Goal: Find specific page/section: Find specific page/section

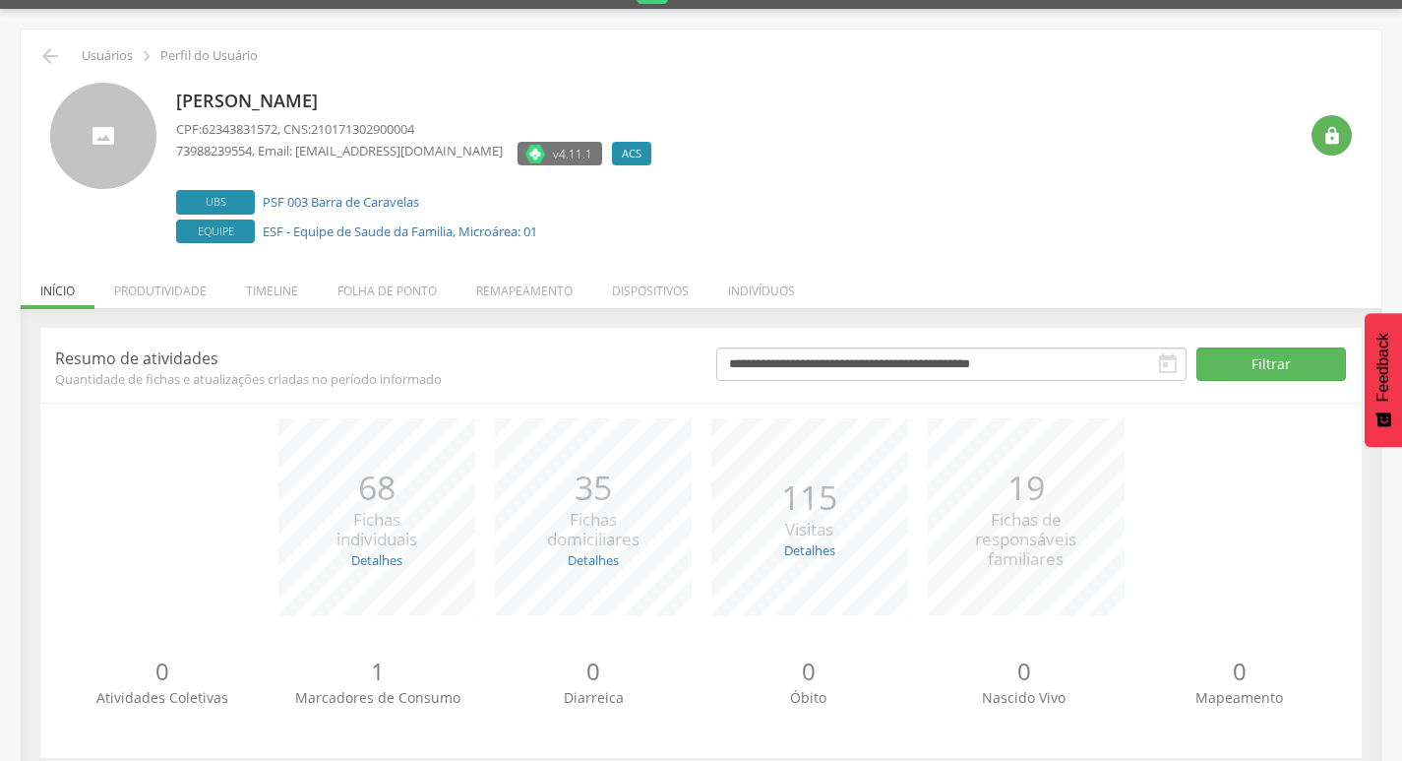
scroll to position [78, 0]
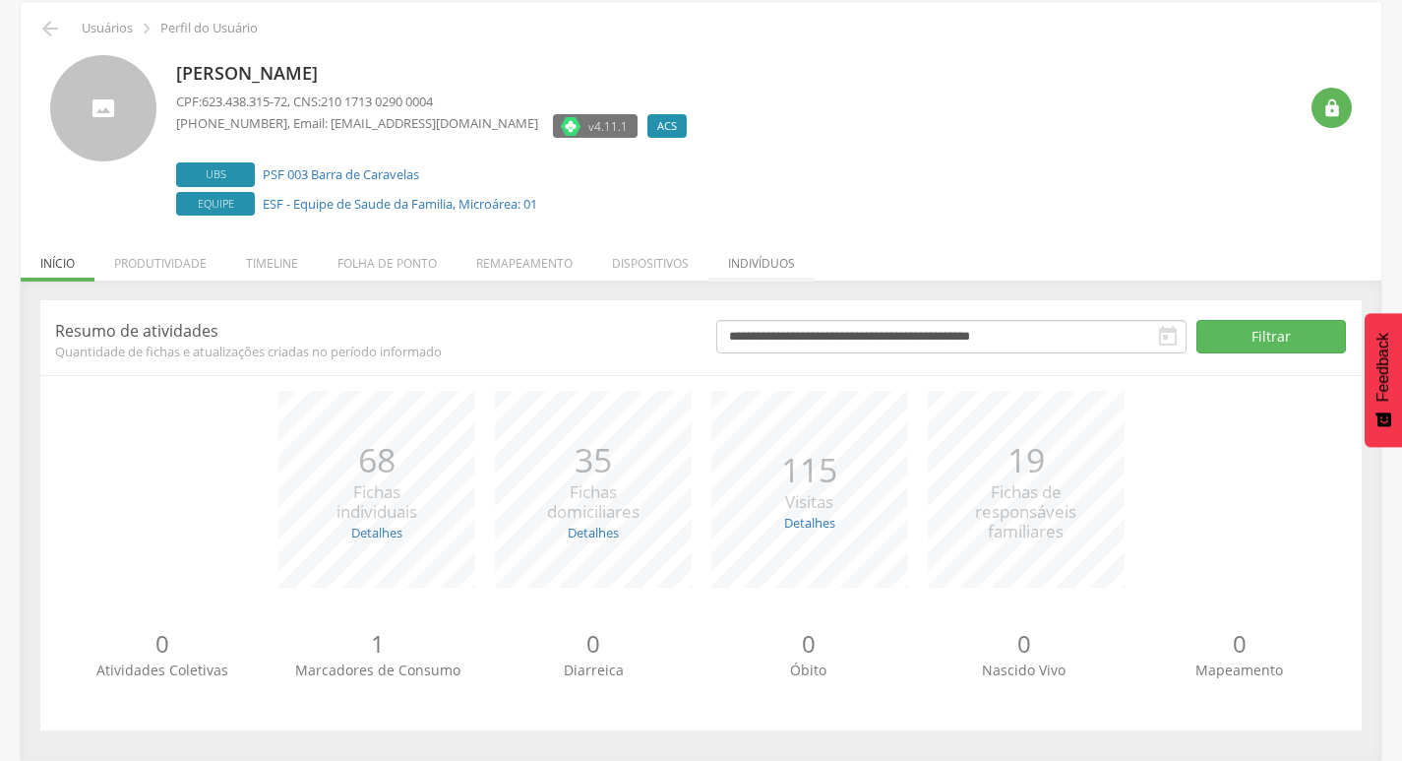
click at [743, 260] on li "Indivíduos" at bounding box center [762, 258] width 106 height 46
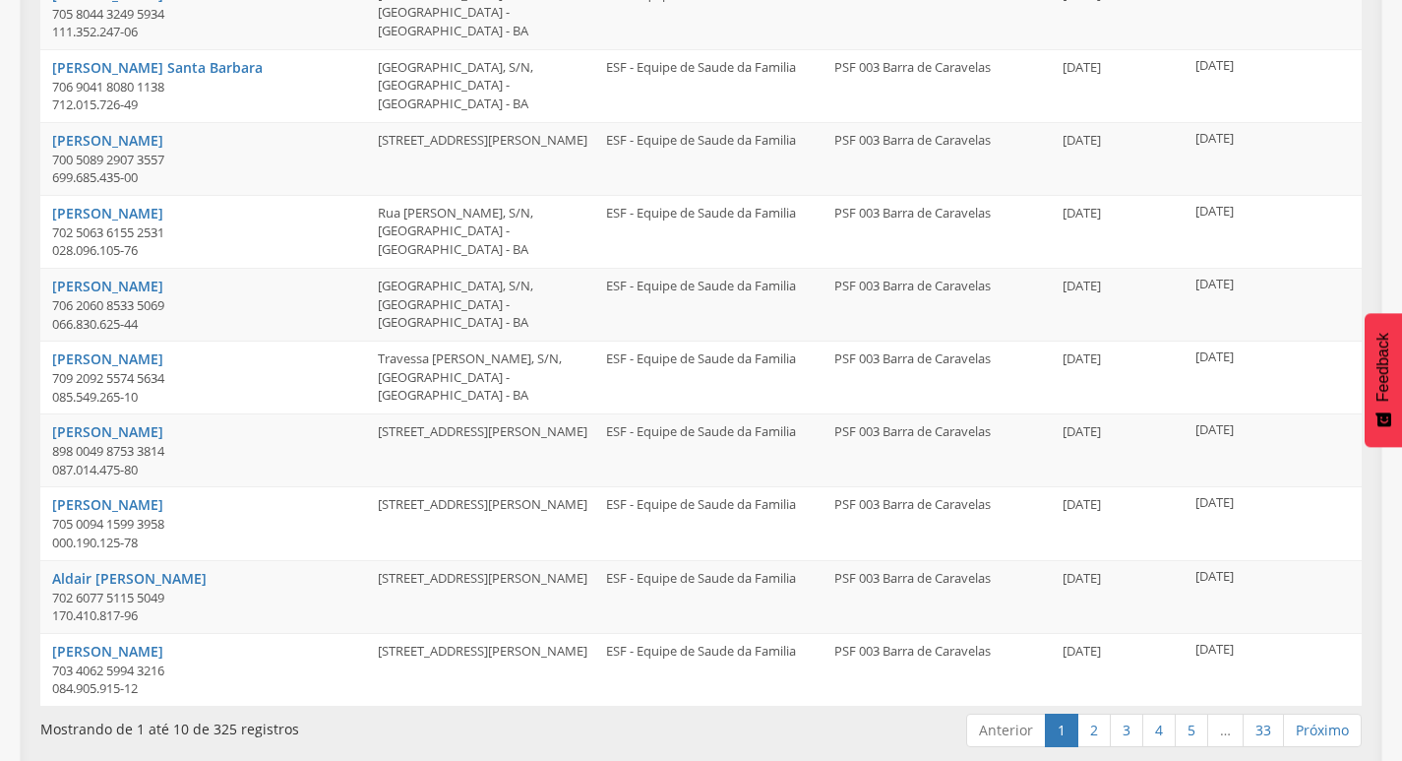
scroll to position [518, 0]
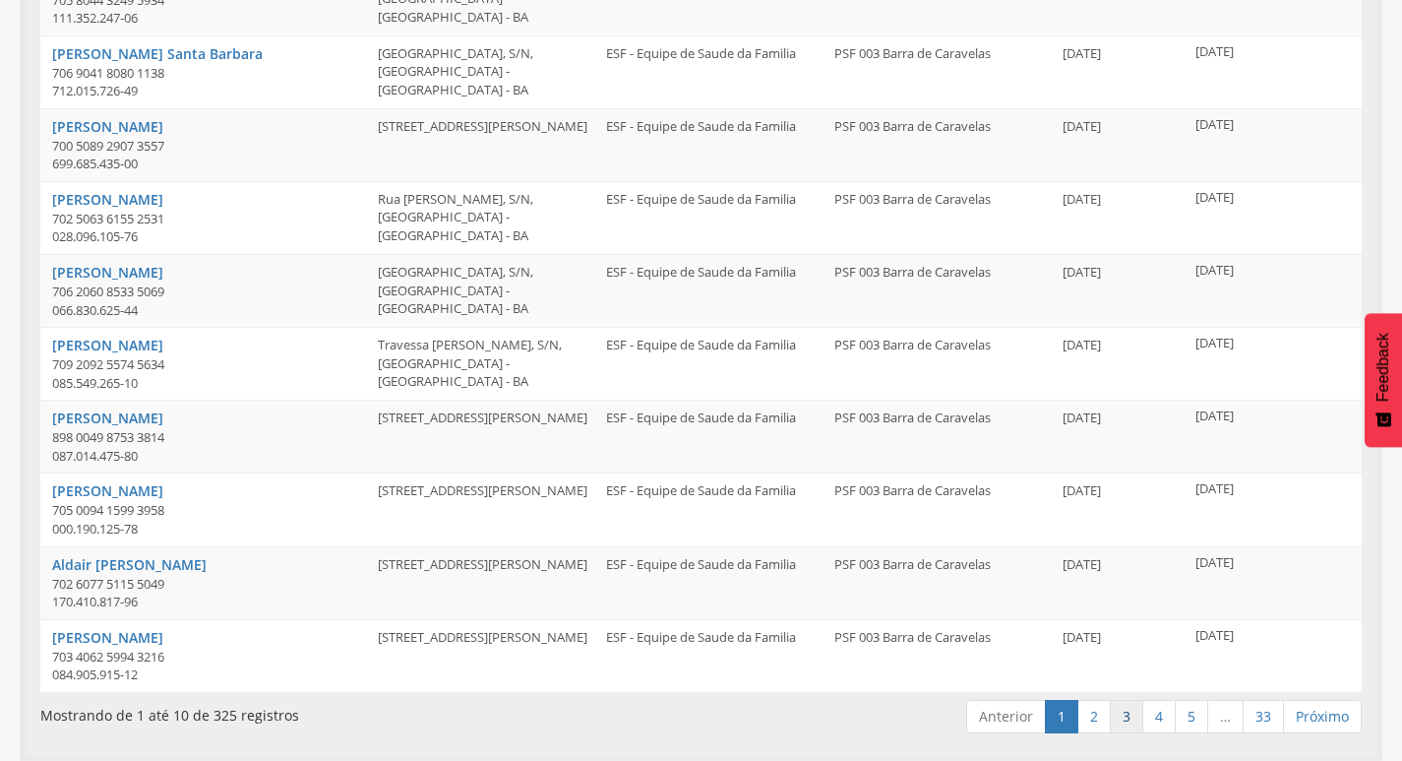
click at [1121, 720] on link "3" at bounding box center [1126, 716] width 33 height 33
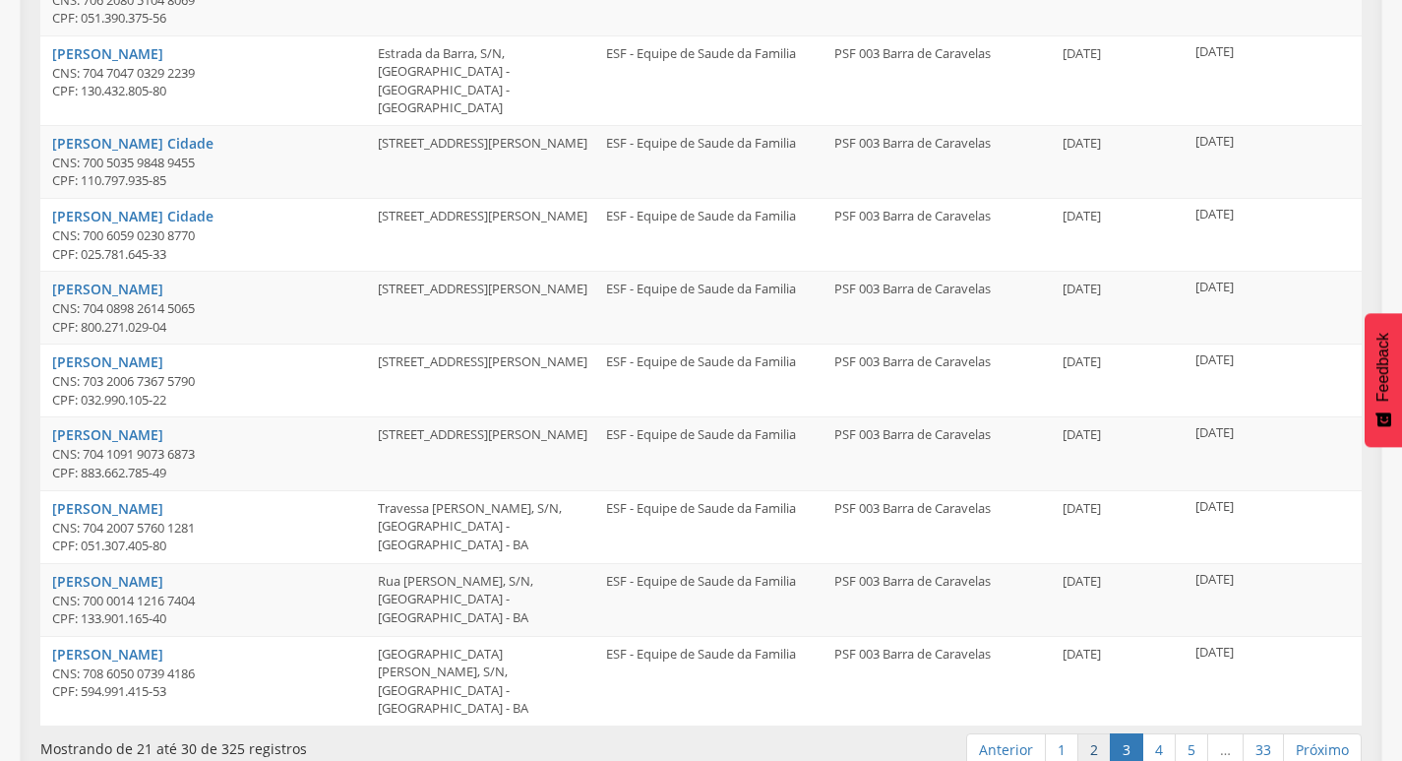
click at [1097, 733] on link "2" at bounding box center [1094, 749] width 33 height 33
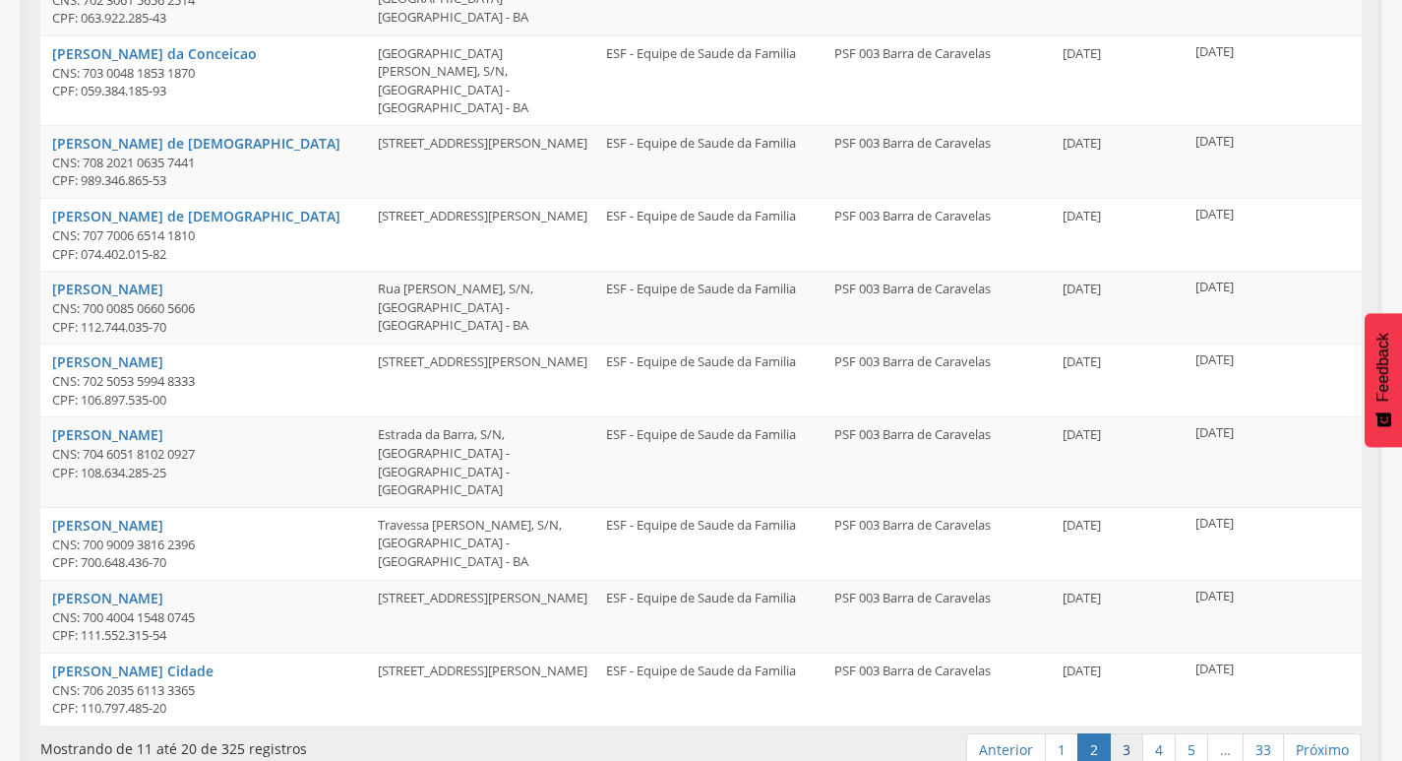
click at [1129, 733] on link "3" at bounding box center [1126, 749] width 33 height 33
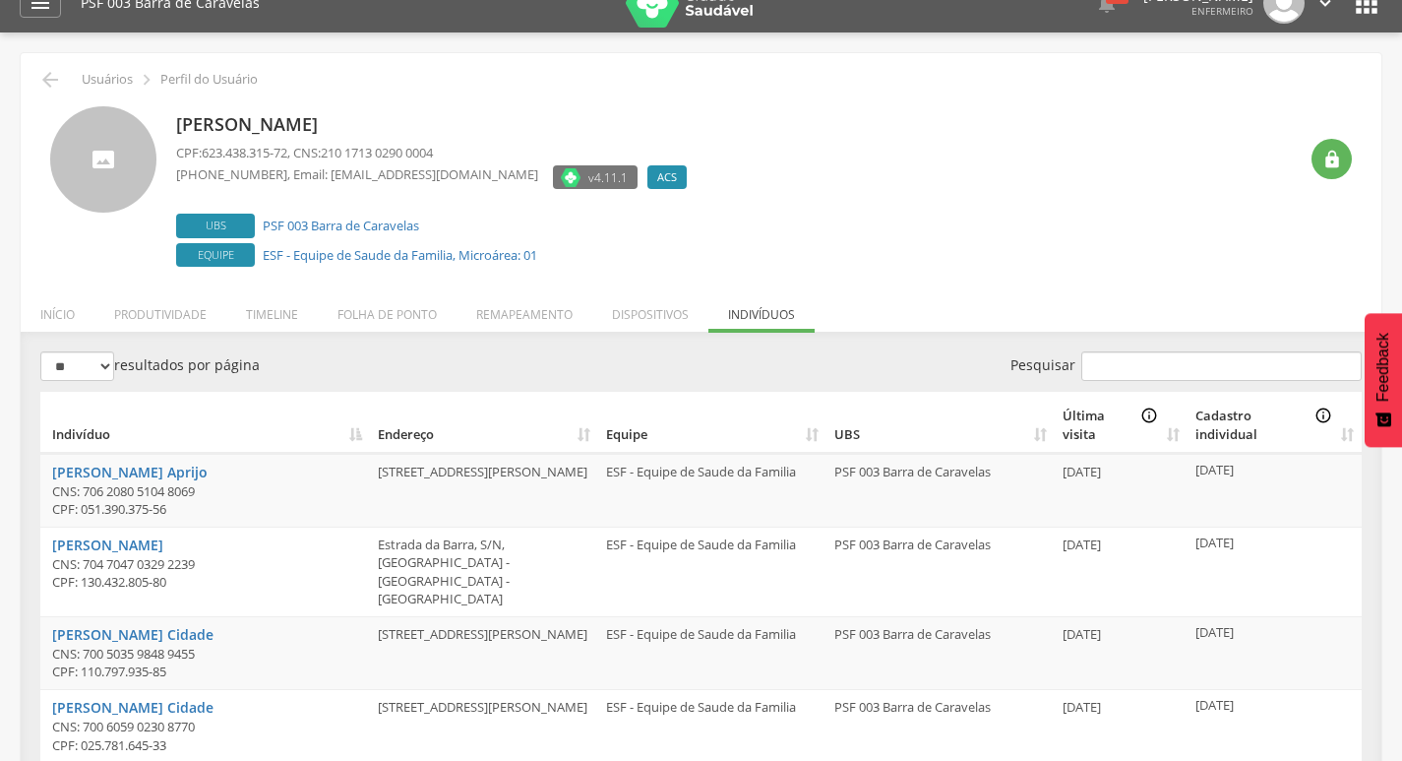
scroll to position [0, 0]
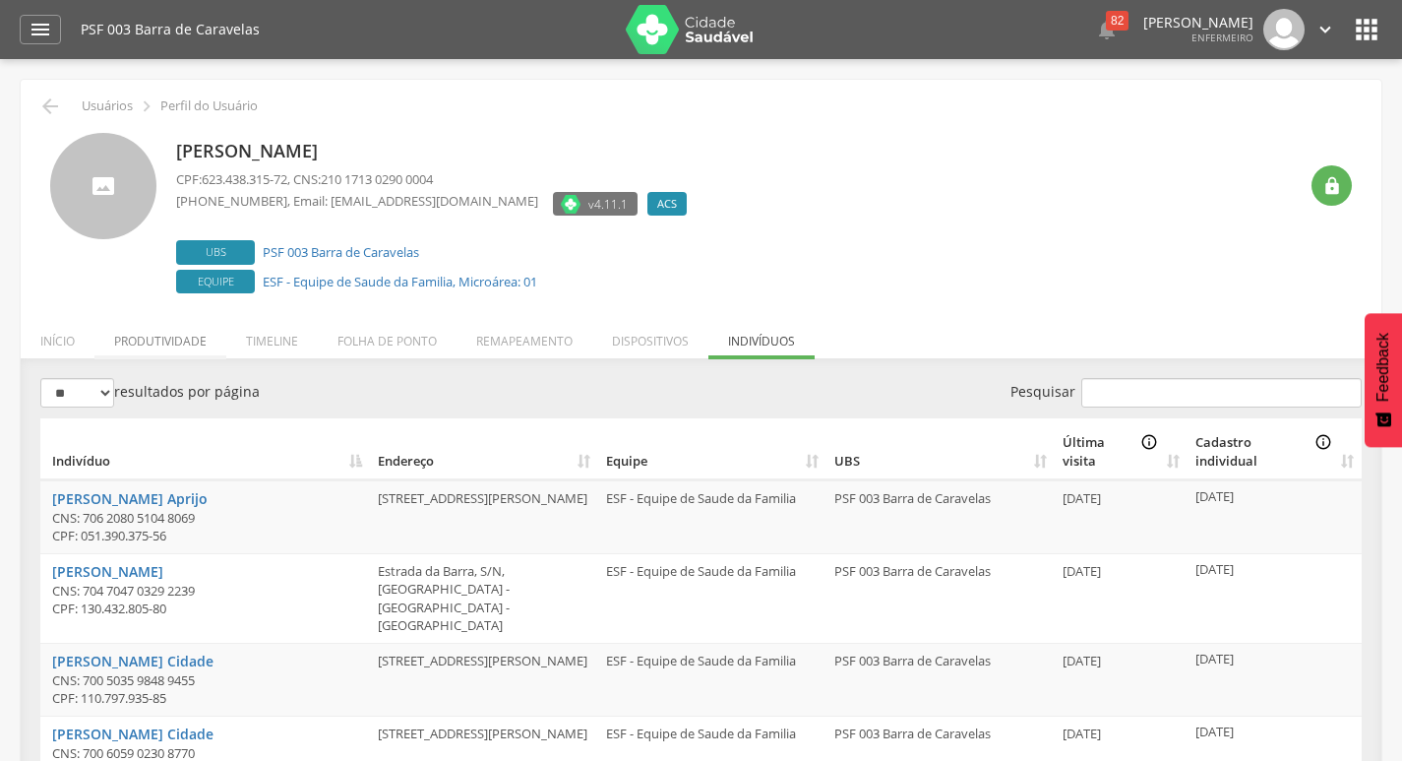
click at [149, 340] on li "Produtividade" at bounding box center [160, 336] width 132 height 46
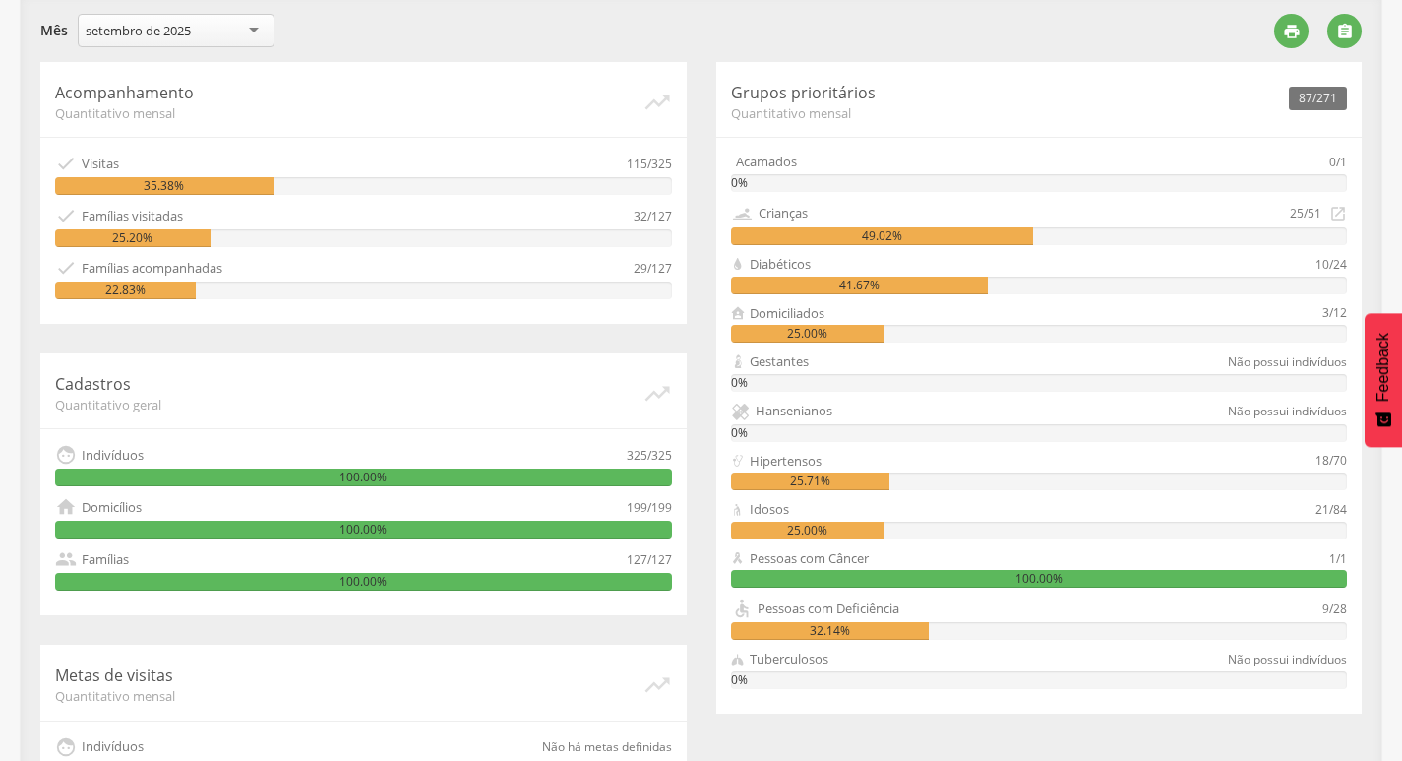
scroll to position [292, 0]
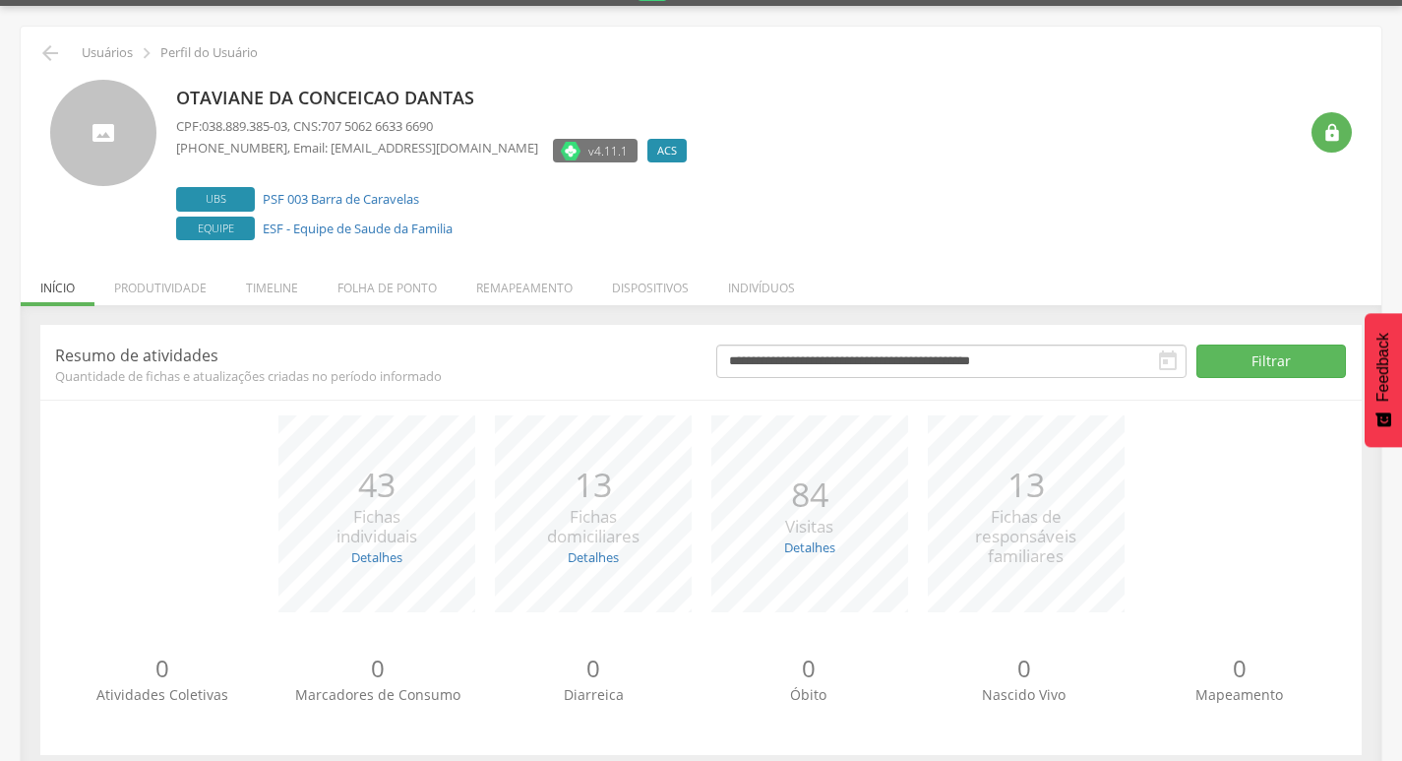
scroll to position [78, 0]
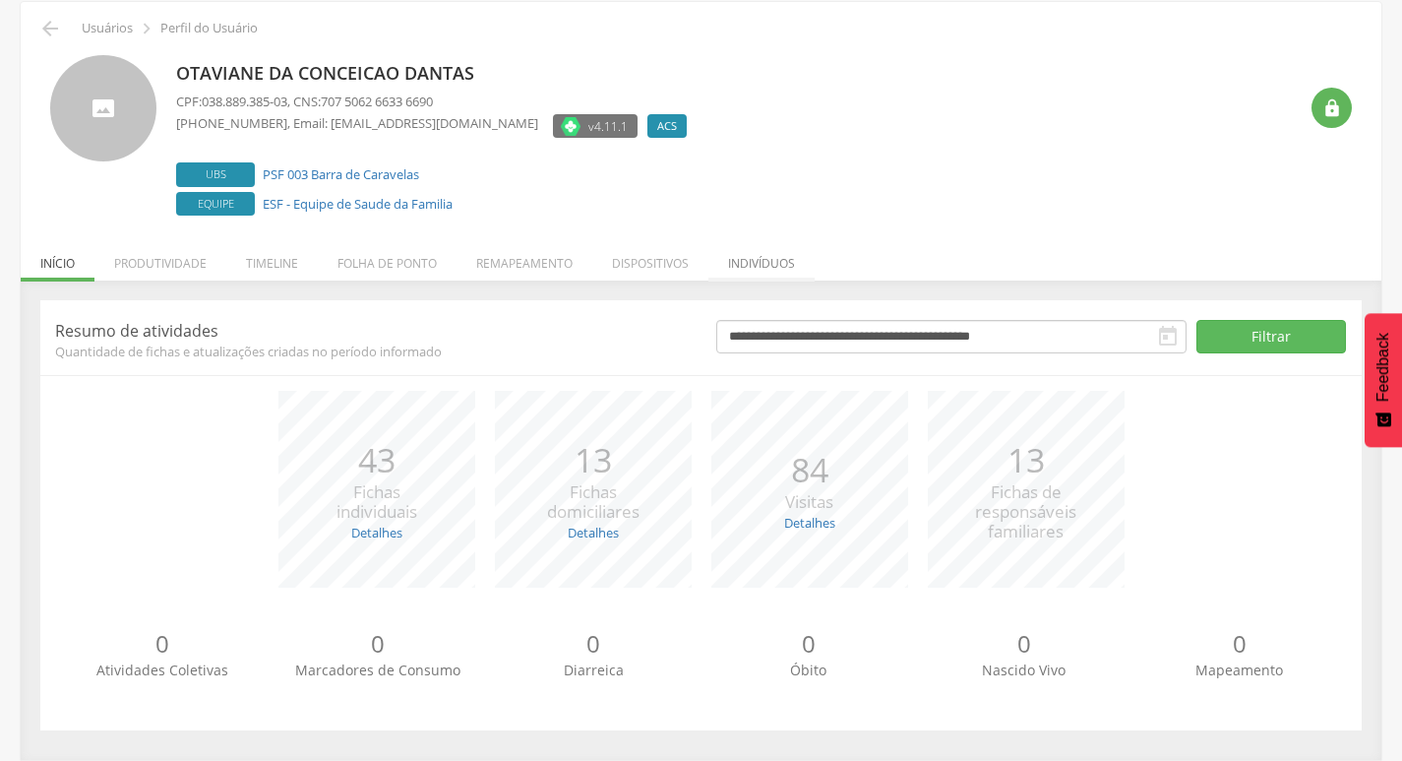
click at [762, 269] on li "Indivíduos" at bounding box center [762, 258] width 106 height 46
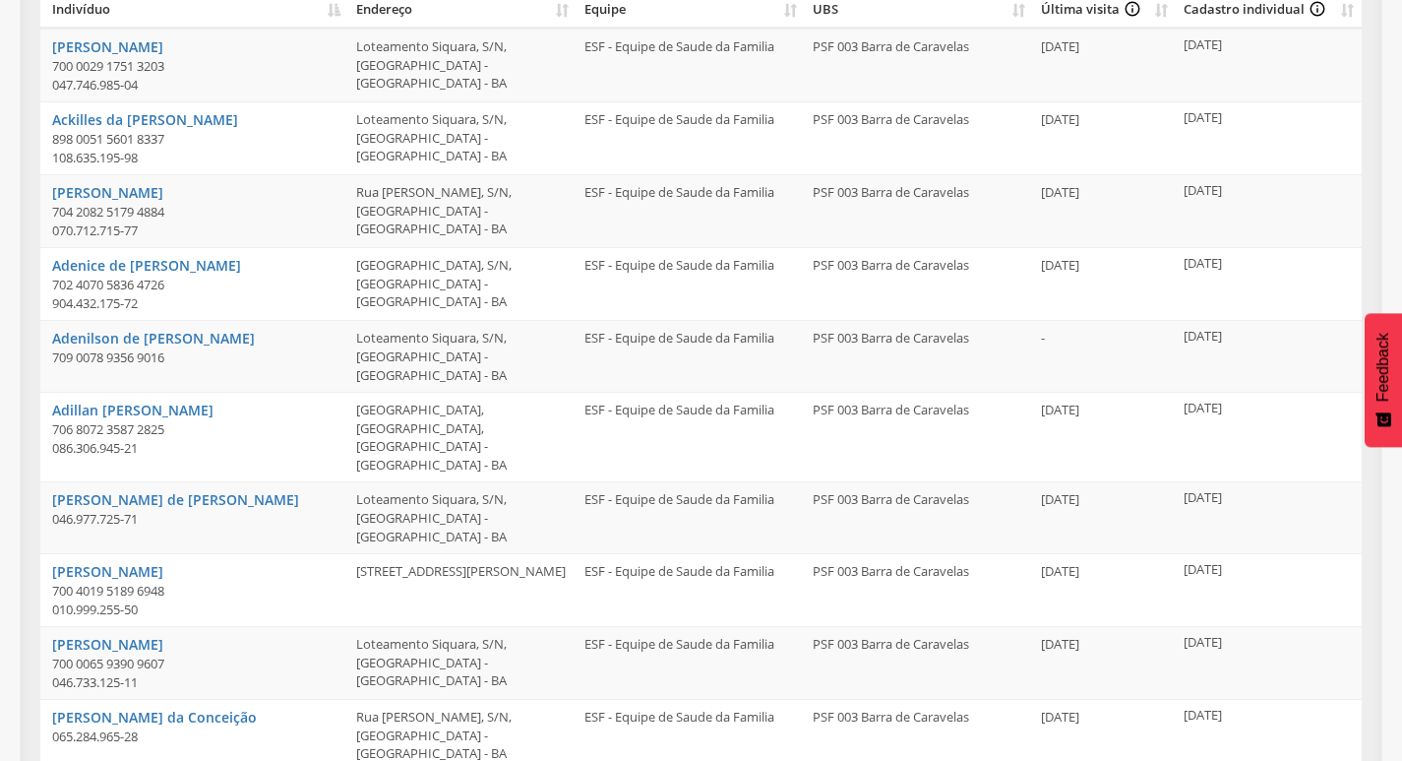
scroll to position [445, 0]
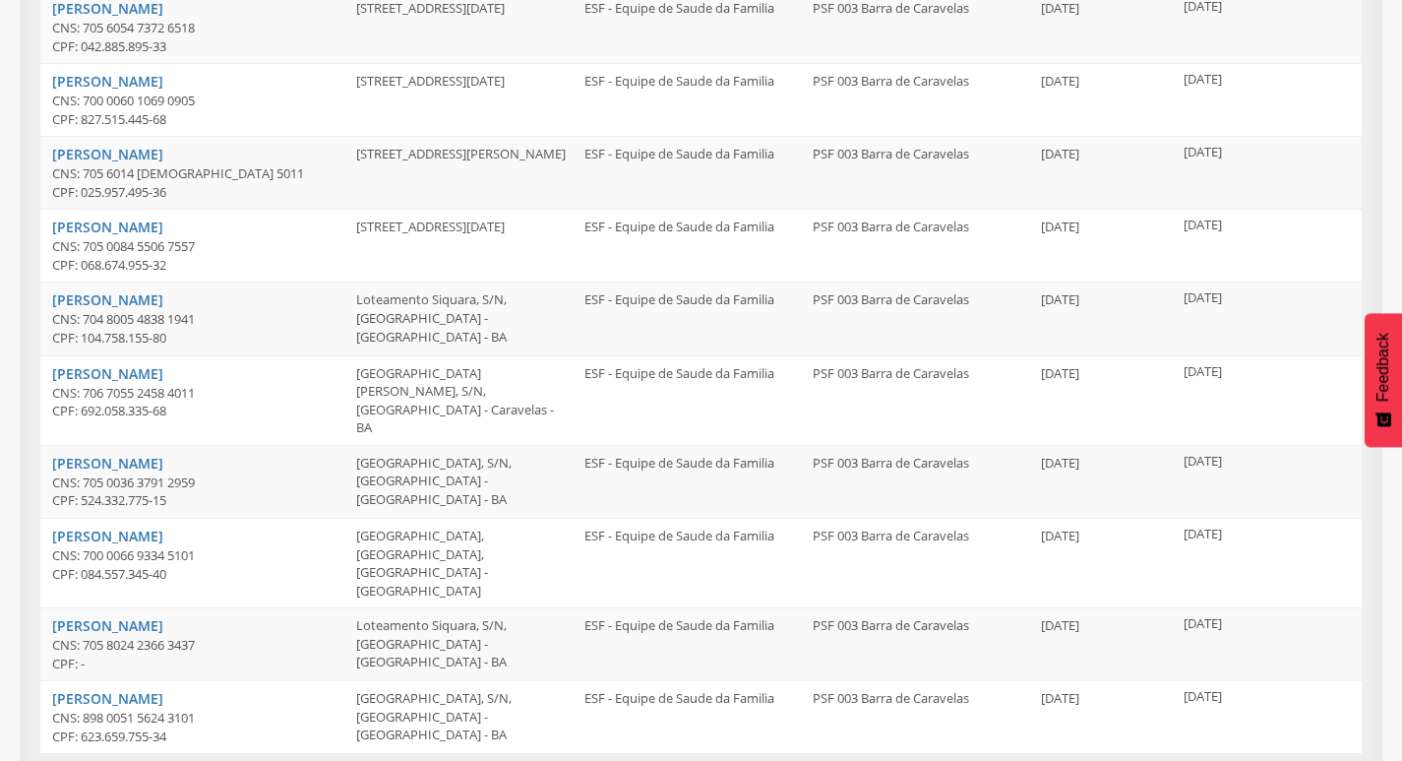
scroll to position [499, 0]
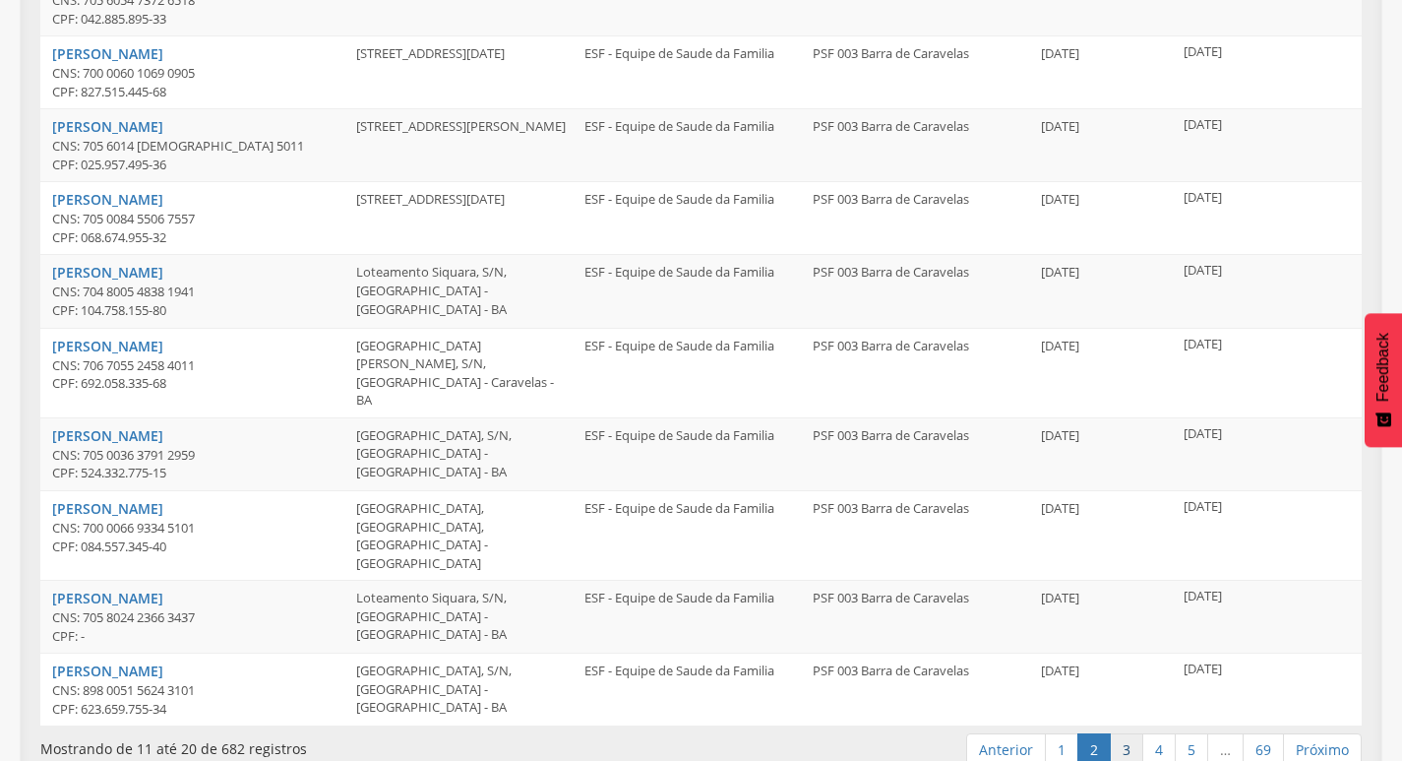
click at [1130, 733] on link "3" at bounding box center [1126, 749] width 33 height 33
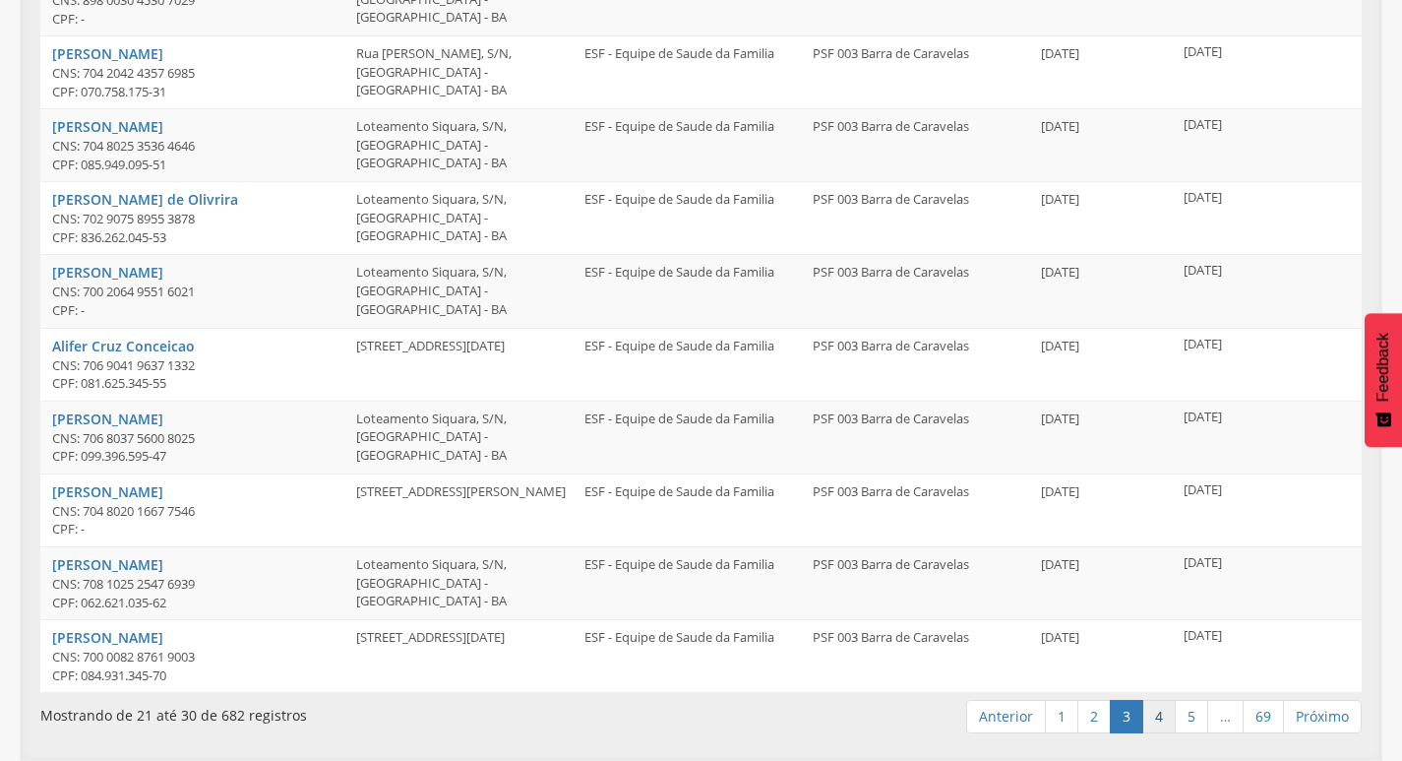
click at [1157, 720] on link "4" at bounding box center [1159, 716] width 33 height 33
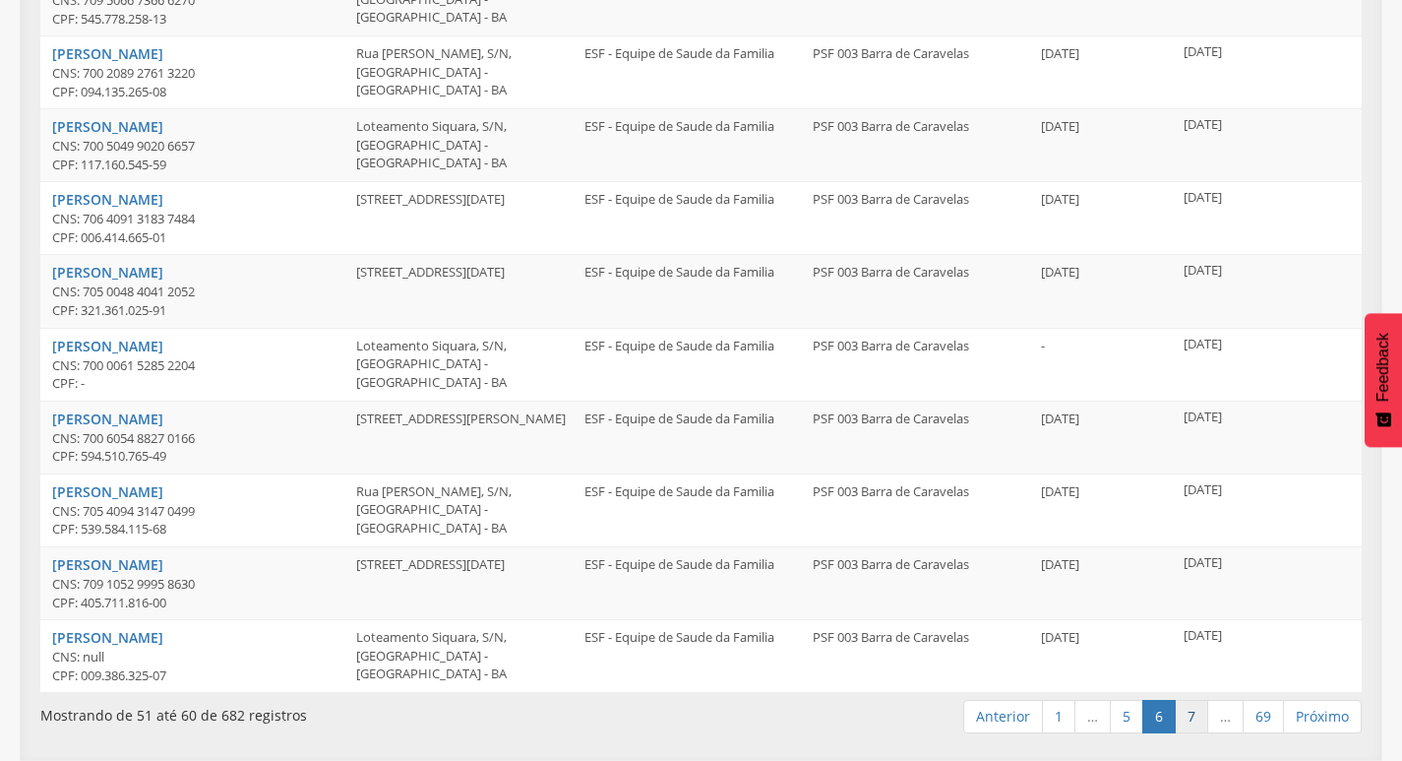
click at [1181, 723] on link "7" at bounding box center [1191, 716] width 33 height 33
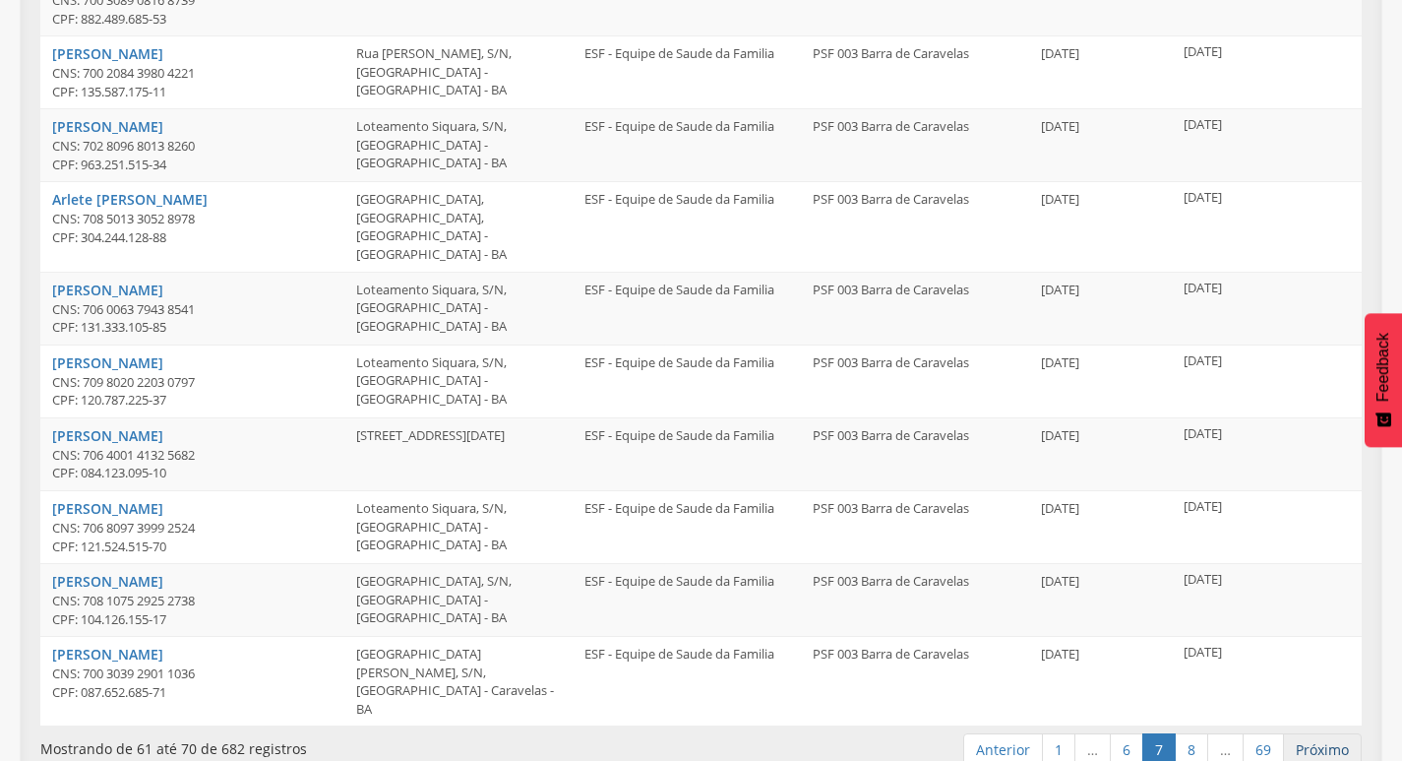
click at [1321, 733] on link "Próximo" at bounding box center [1322, 749] width 79 height 33
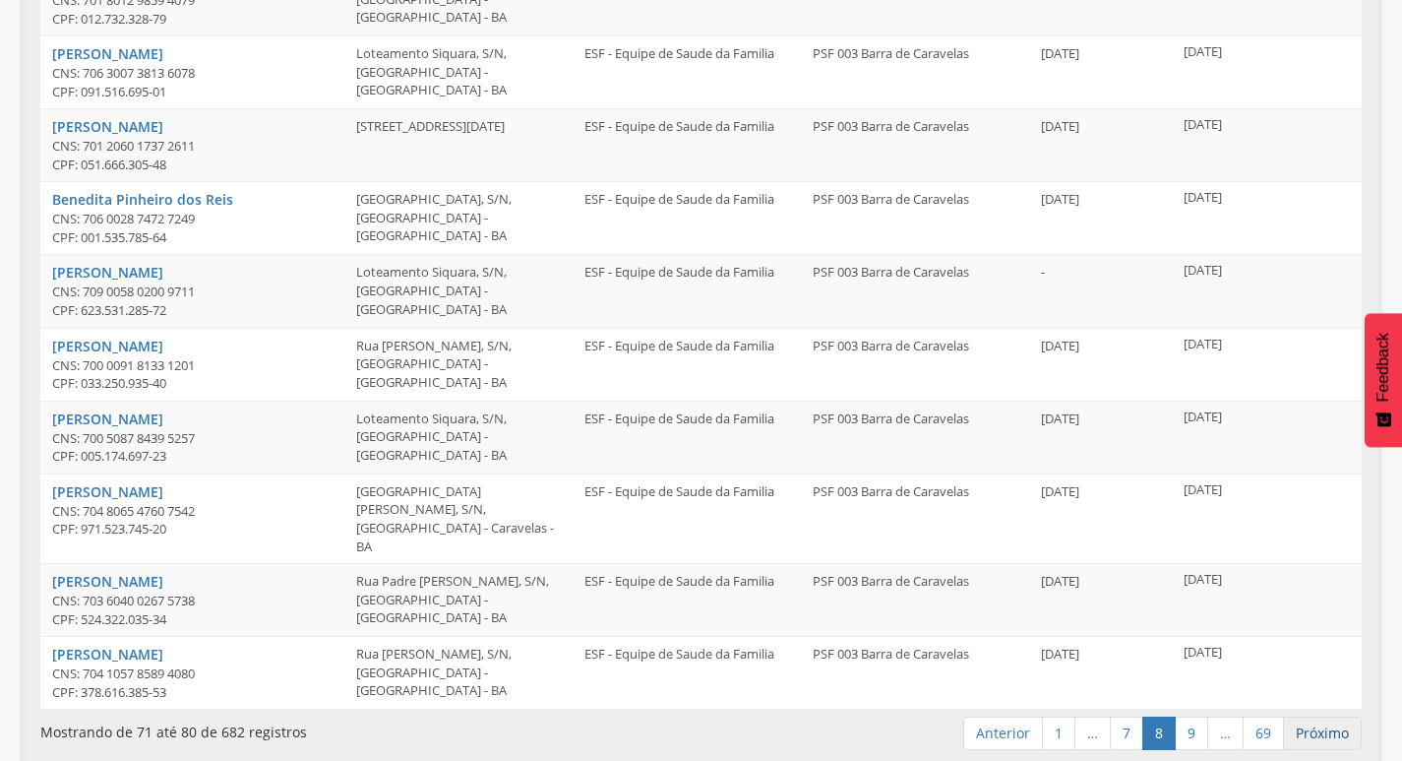
click at [1298, 717] on link "Próximo" at bounding box center [1322, 732] width 79 height 33
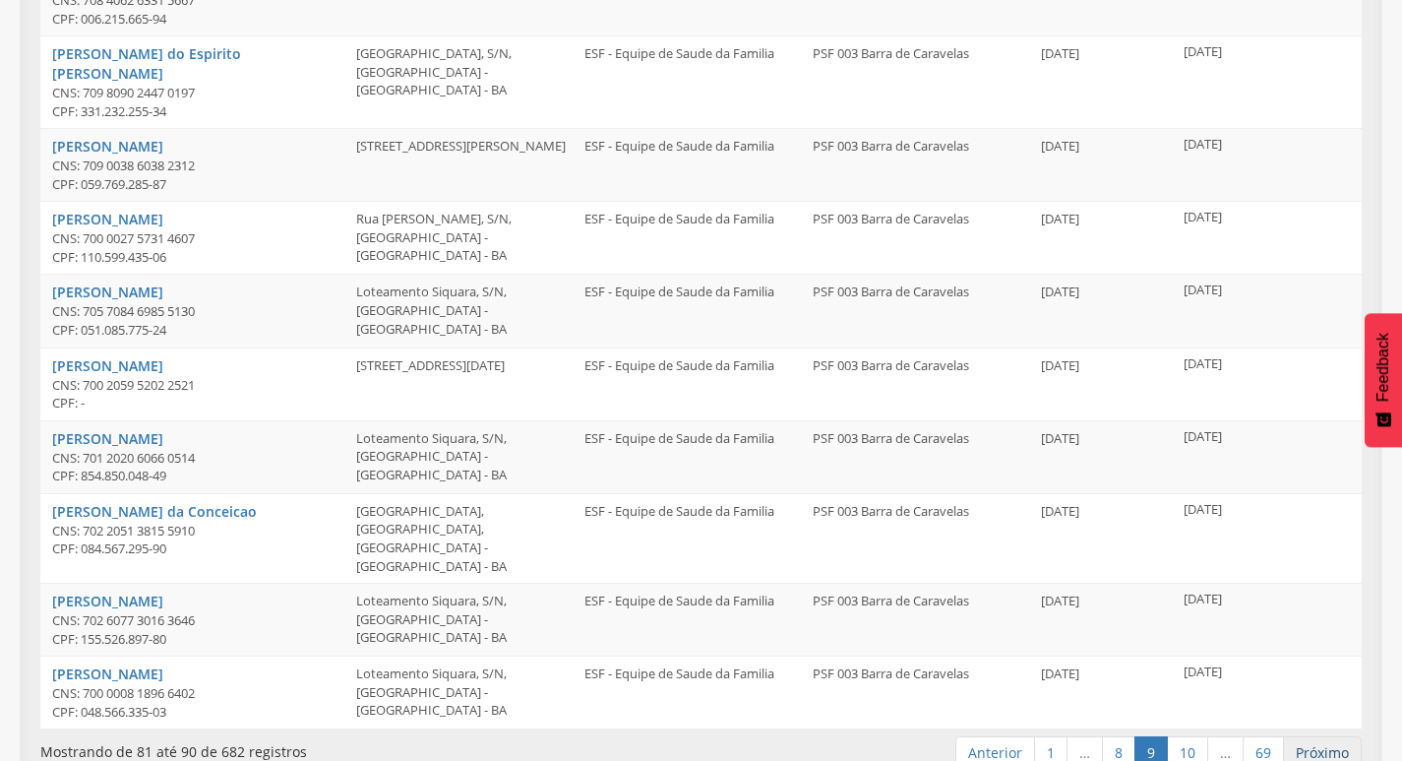
click at [1323, 736] on link "Próximo" at bounding box center [1322, 752] width 79 height 33
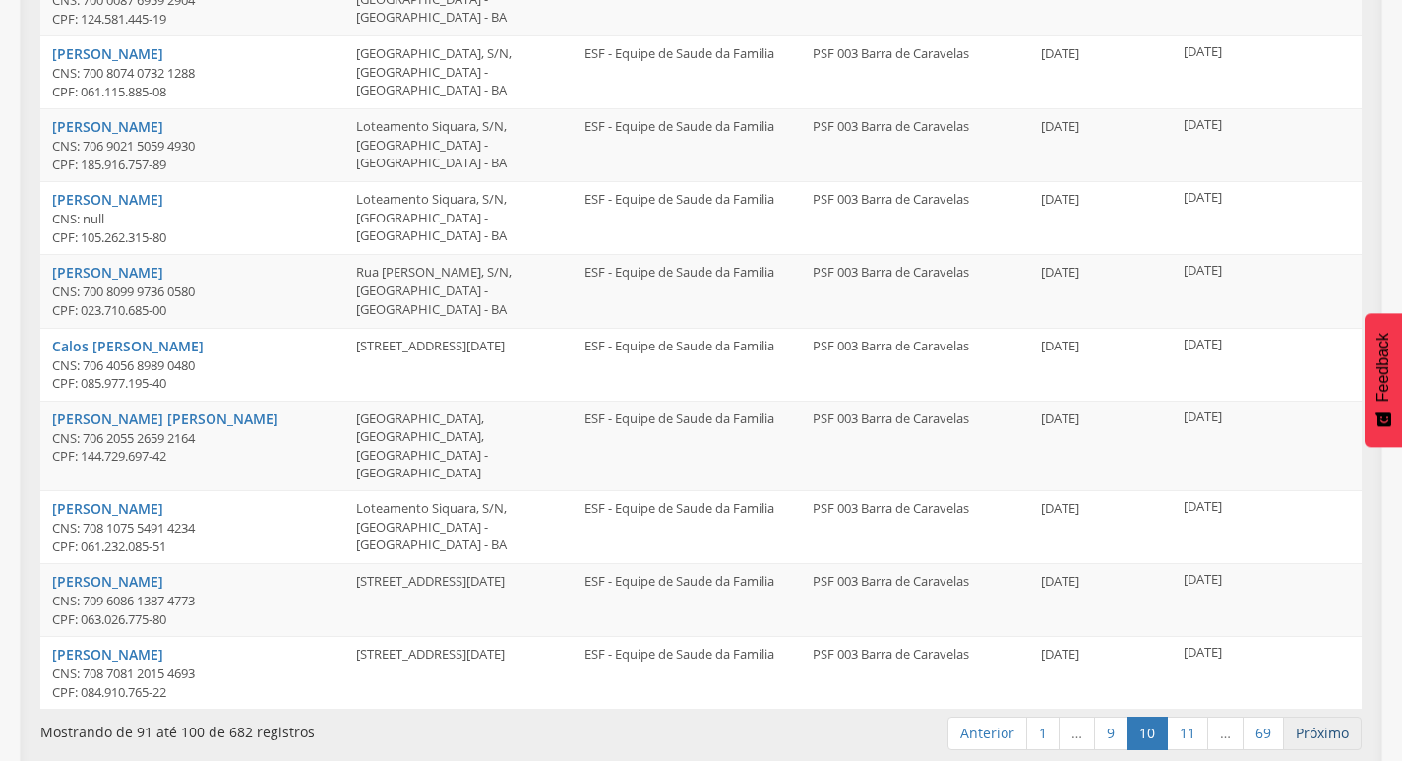
click at [1300, 727] on link "Próximo" at bounding box center [1322, 732] width 79 height 33
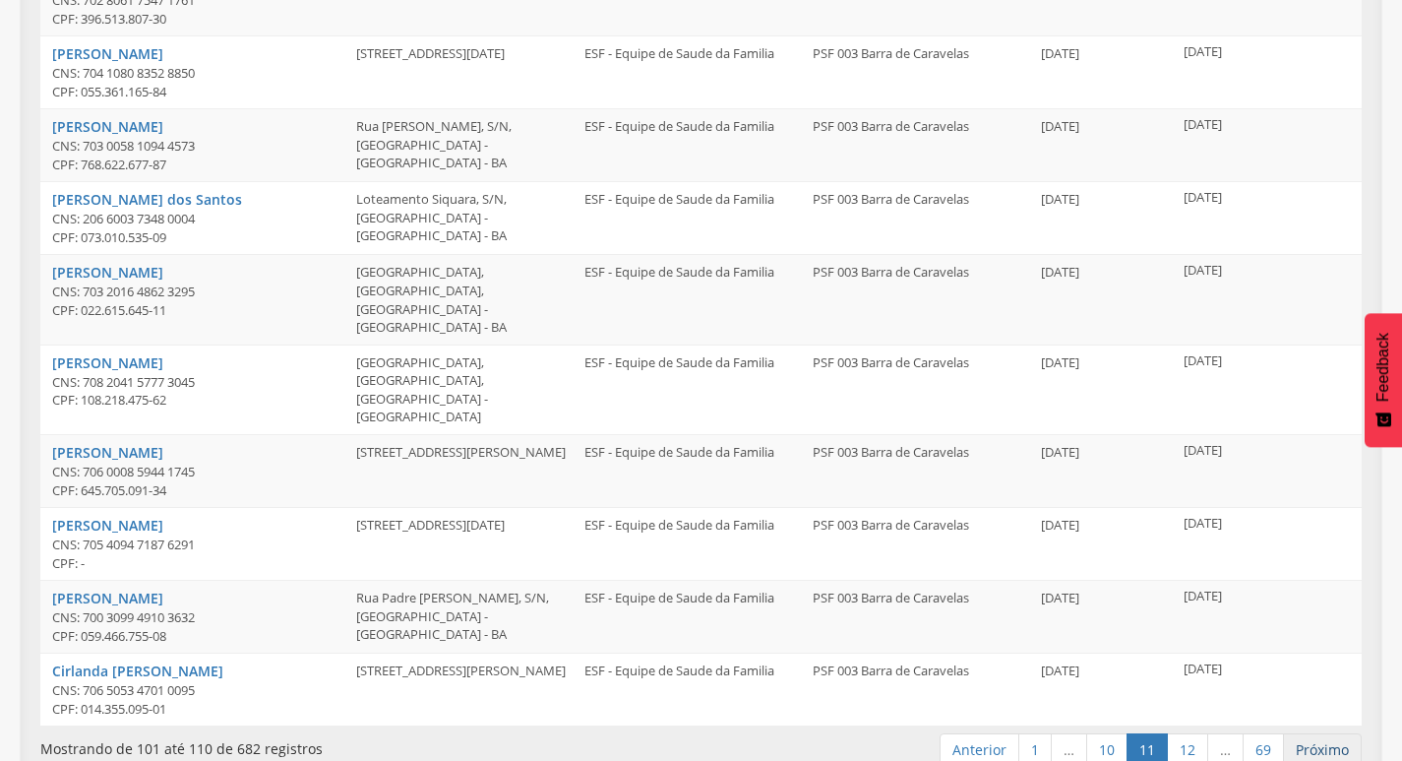
click at [1298, 733] on link "Próximo" at bounding box center [1322, 749] width 79 height 33
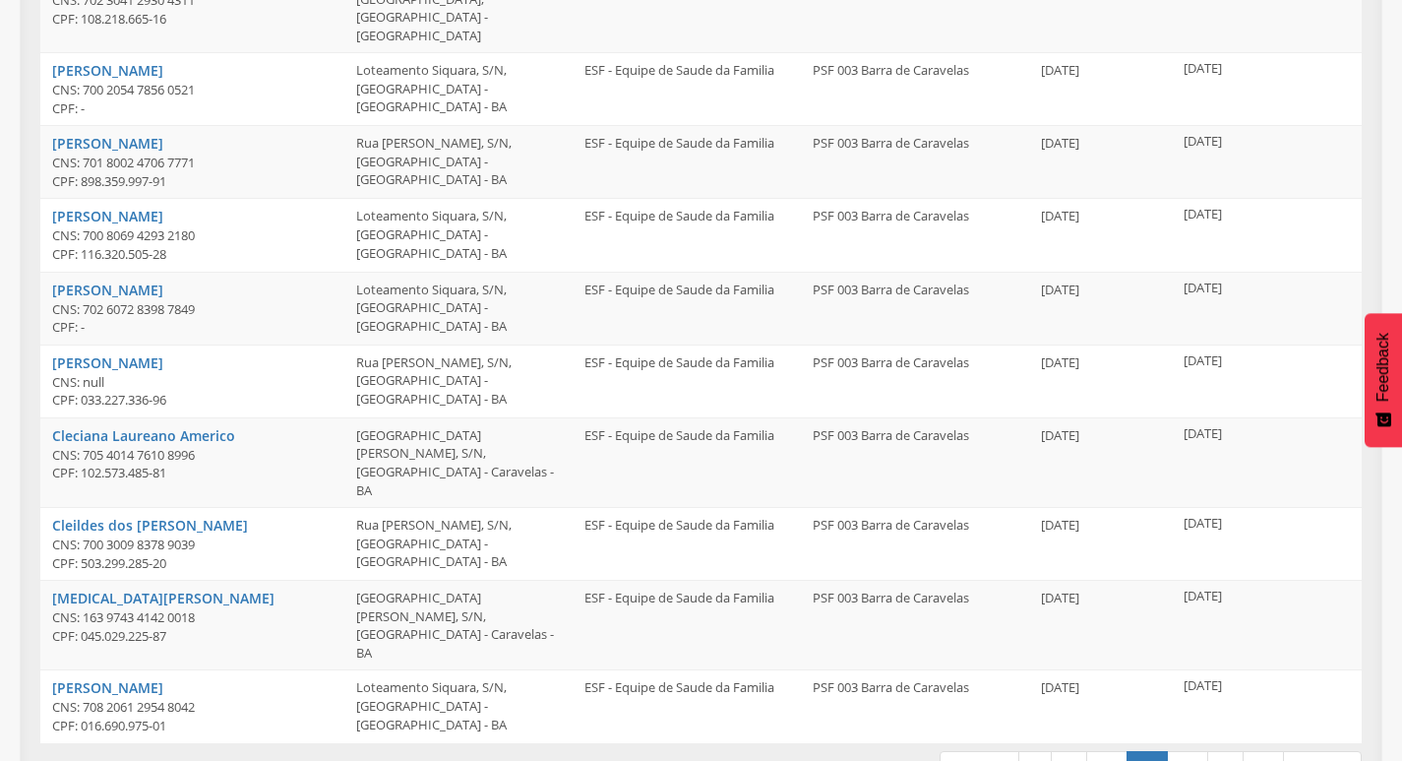
click at [1298, 751] on link "Próximo" at bounding box center [1322, 767] width 79 height 33
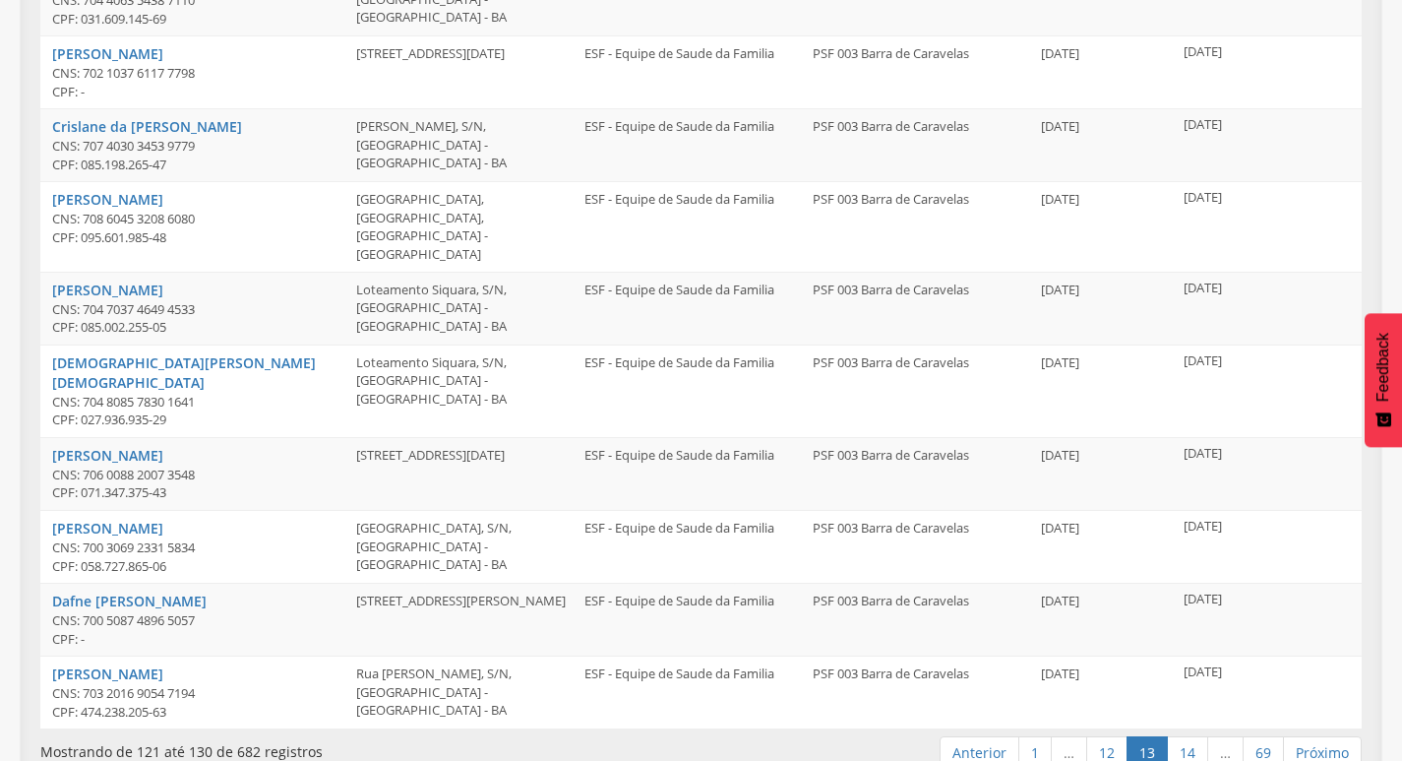
click at [1298, 736] on link "Próximo" at bounding box center [1322, 752] width 79 height 33
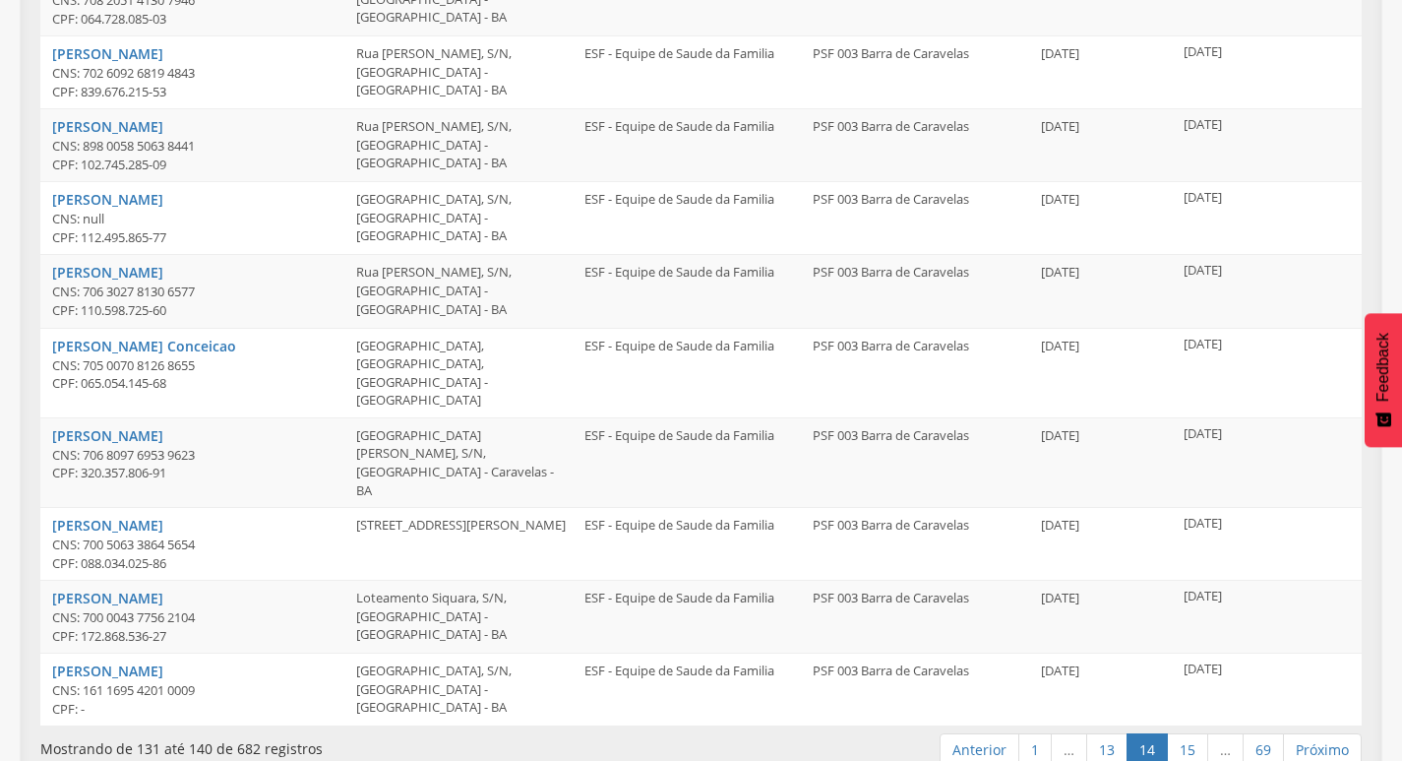
click at [1298, 733] on link "Próximo" at bounding box center [1322, 749] width 79 height 33
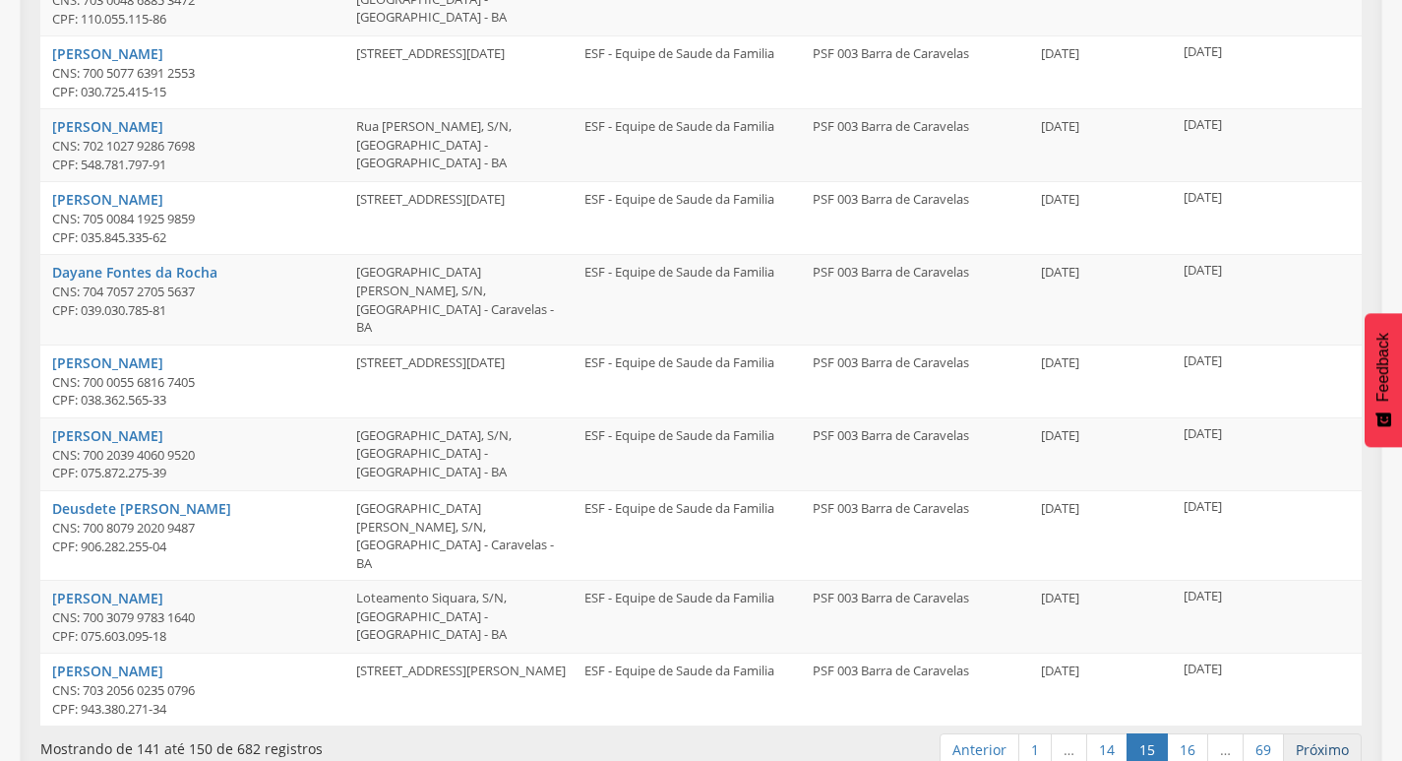
click at [1331, 733] on link "Próximo" at bounding box center [1322, 749] width 79 height 33
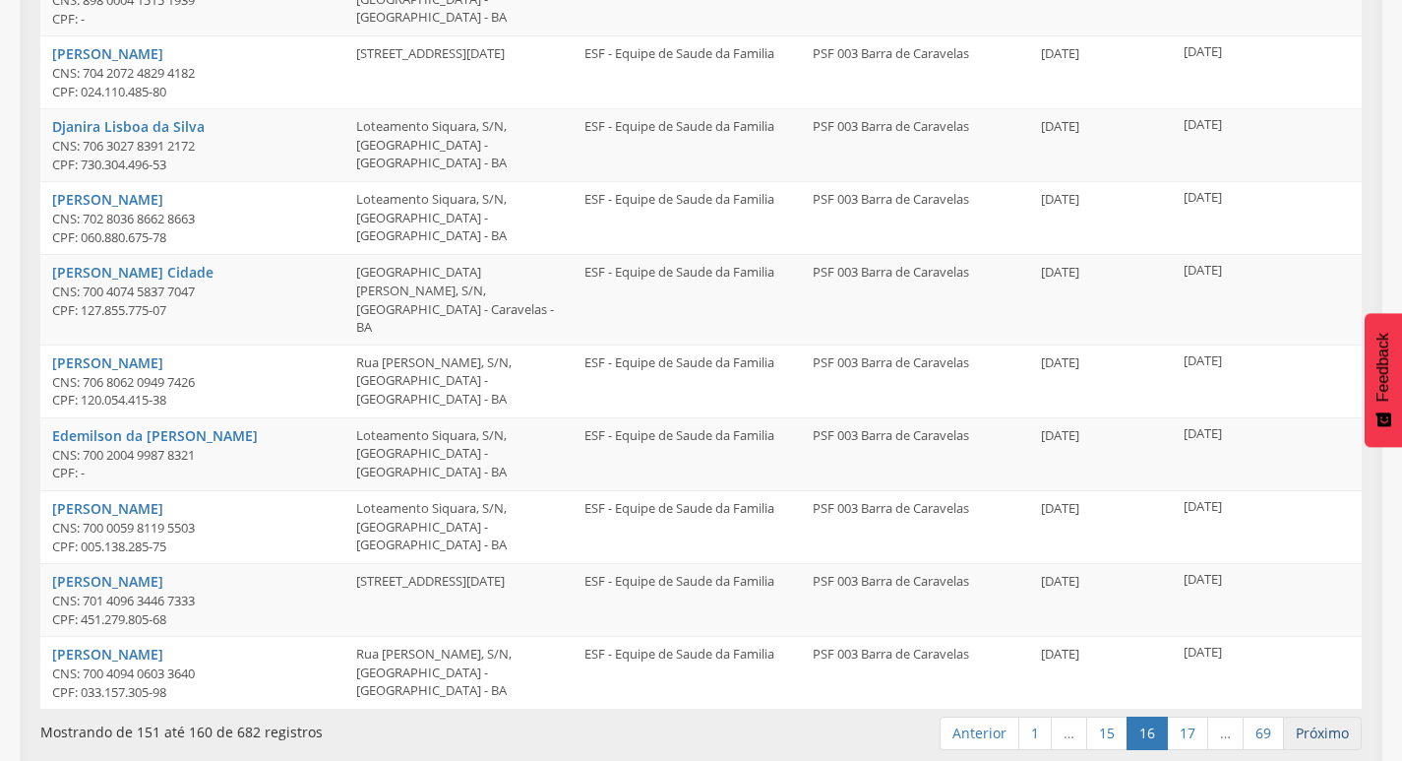
click at [1331, 722] on link "Próximo" at bounding box center [1322, 732] width 79 height 33
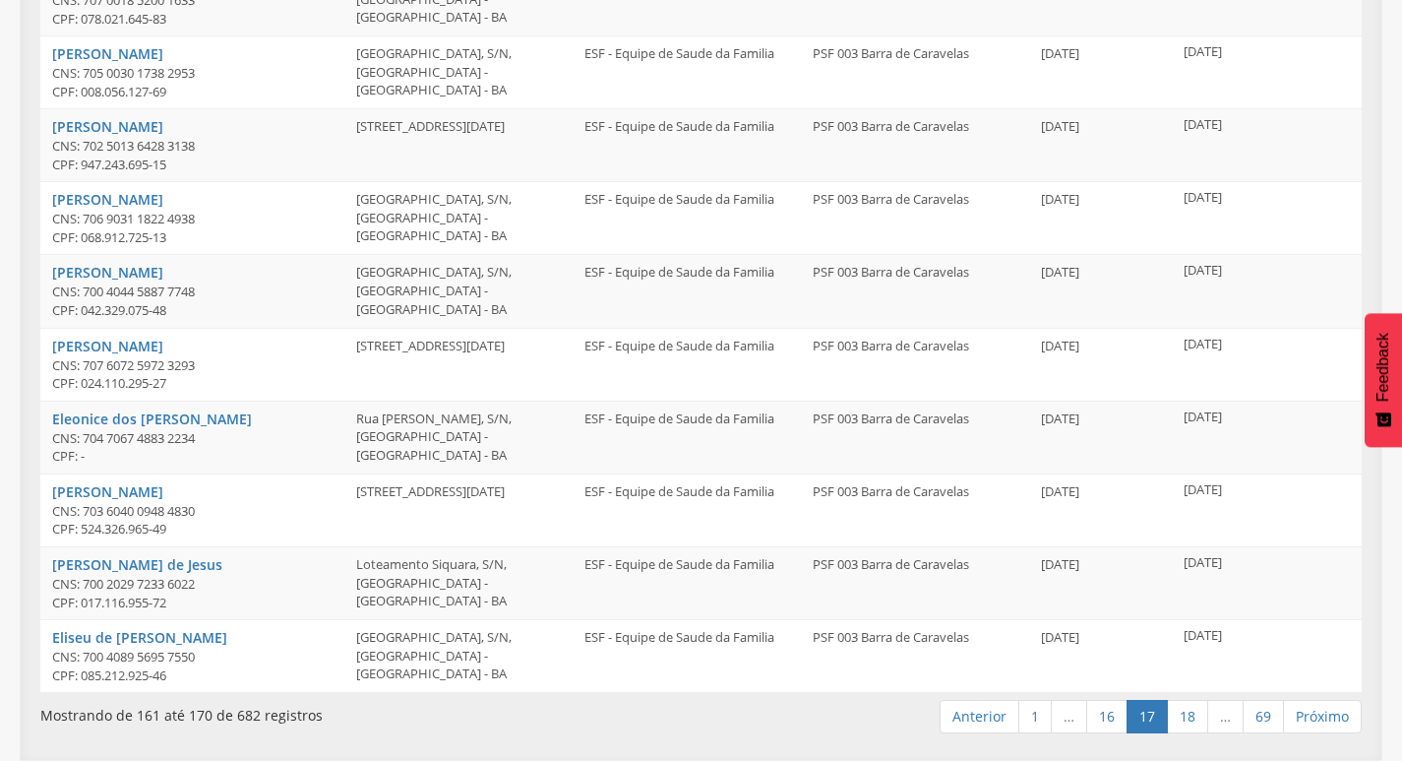
click at [1331, 722] on link "Próximo" at bounding box center [1322, 716] width 79 height 33
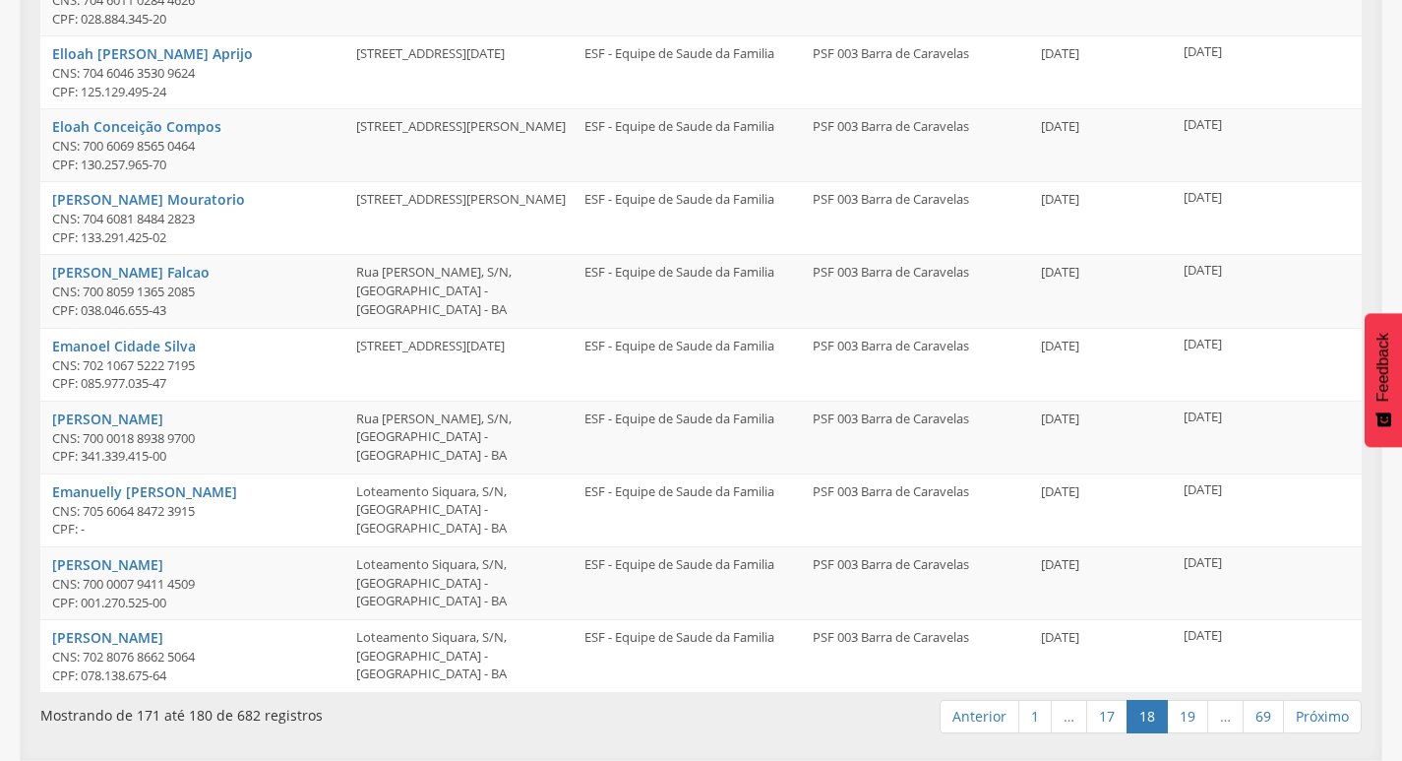
click at [1331, 722] on link "Próximo" at bounding box center [1322, 716] width 79 height 33
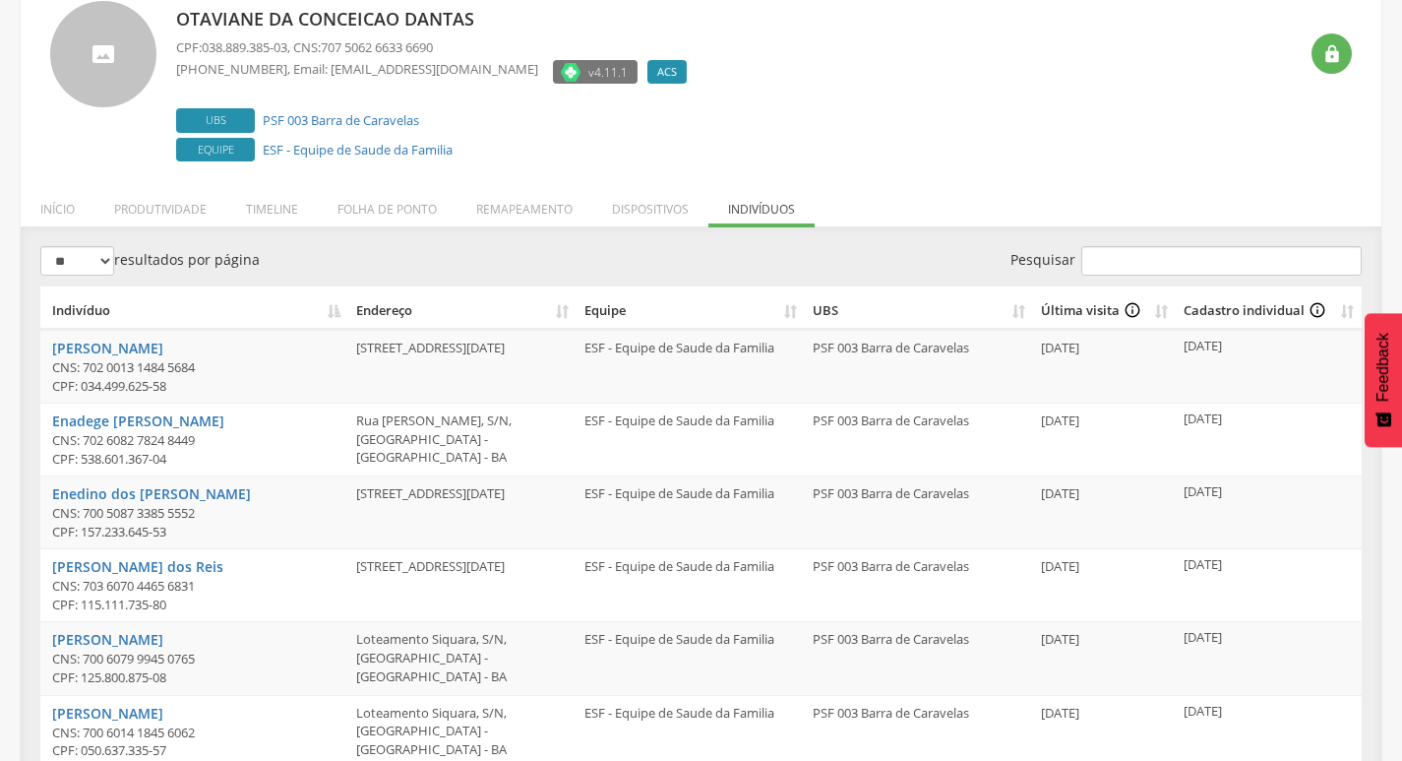
scroll to position [0, 0]
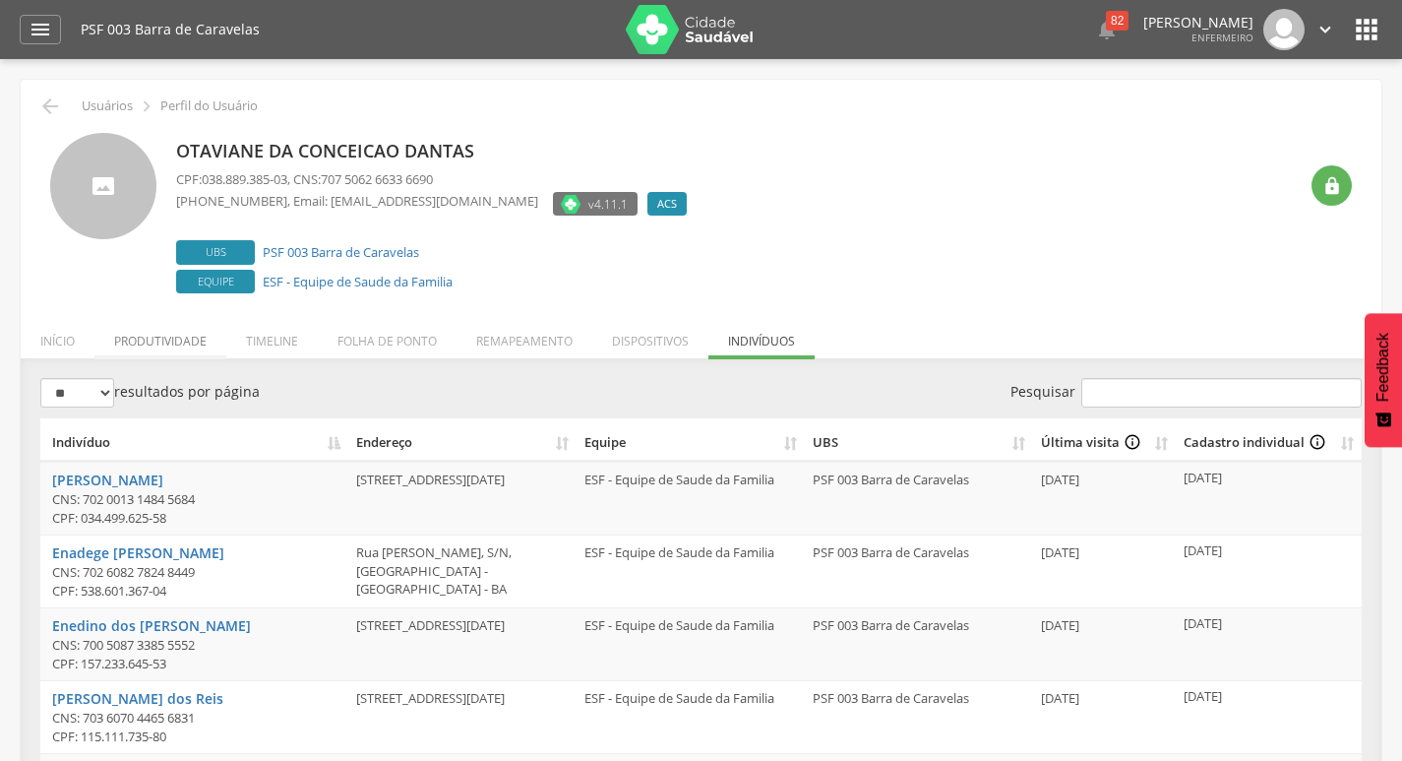
click at [170, 346] on li "Produtividade" at bounding box center [160, 336] width 132 height 46
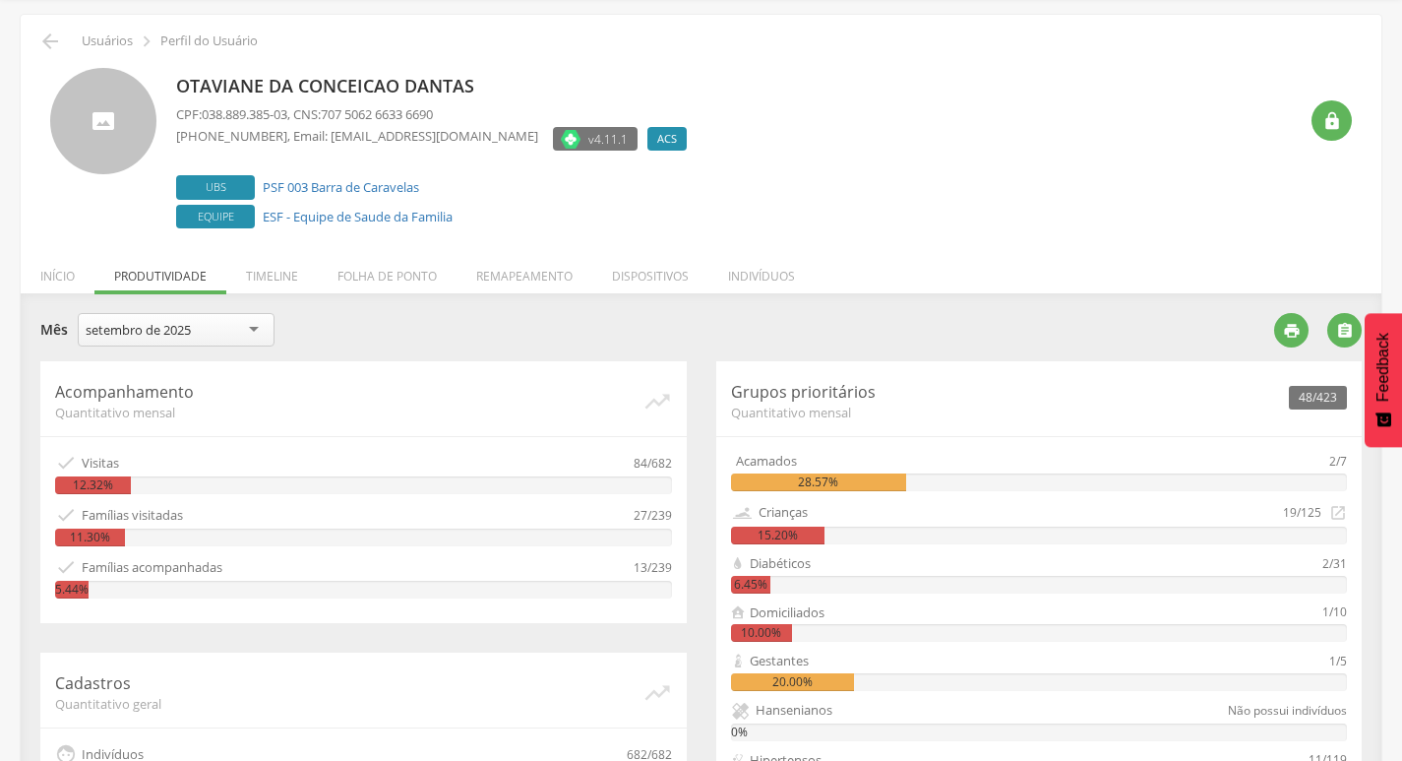
scroll to position [98, 0]
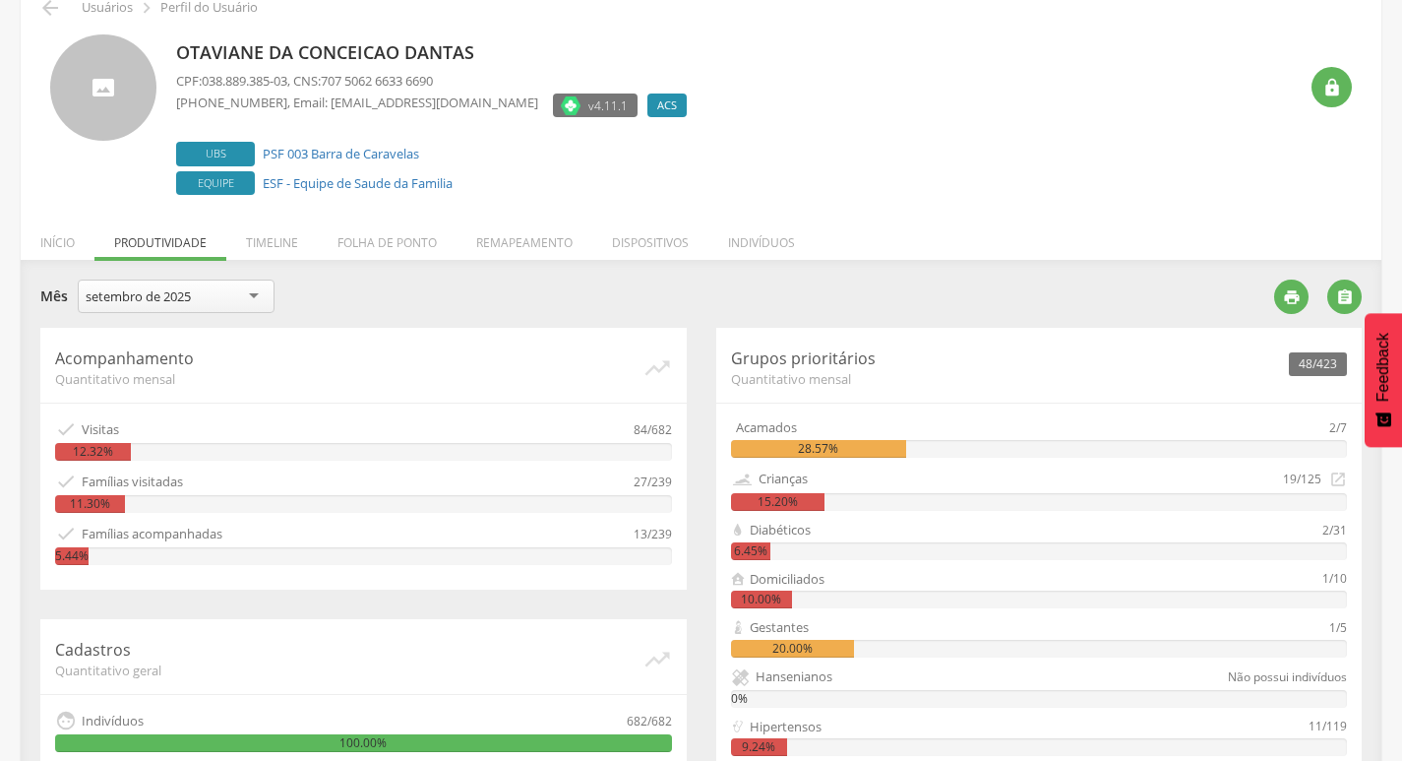
click at [232, 293] on div "setembro de 2025" at bounding box center [176, 295] width 197 height 33
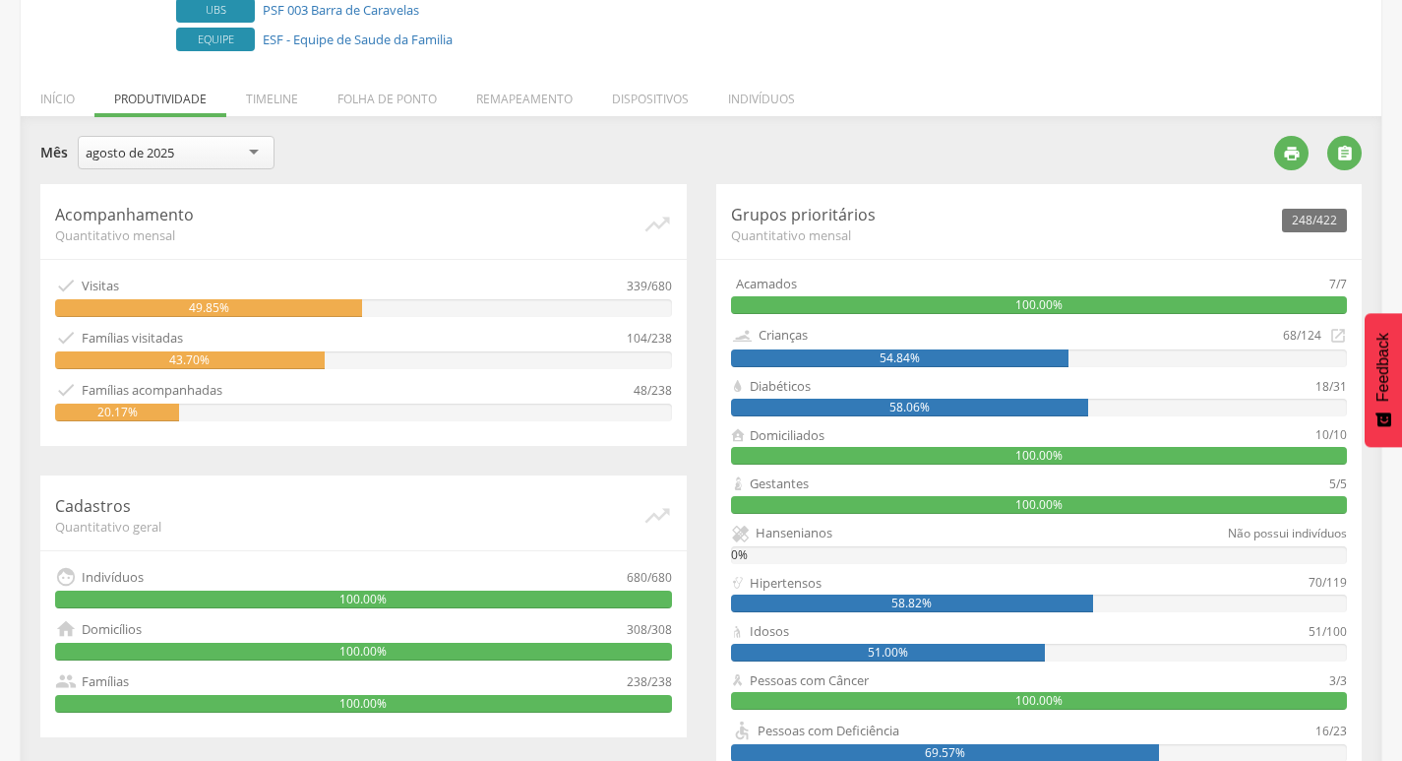
scroll to position [194, 0]
